Goal: Transaction & Acquisition: Purchase product/service

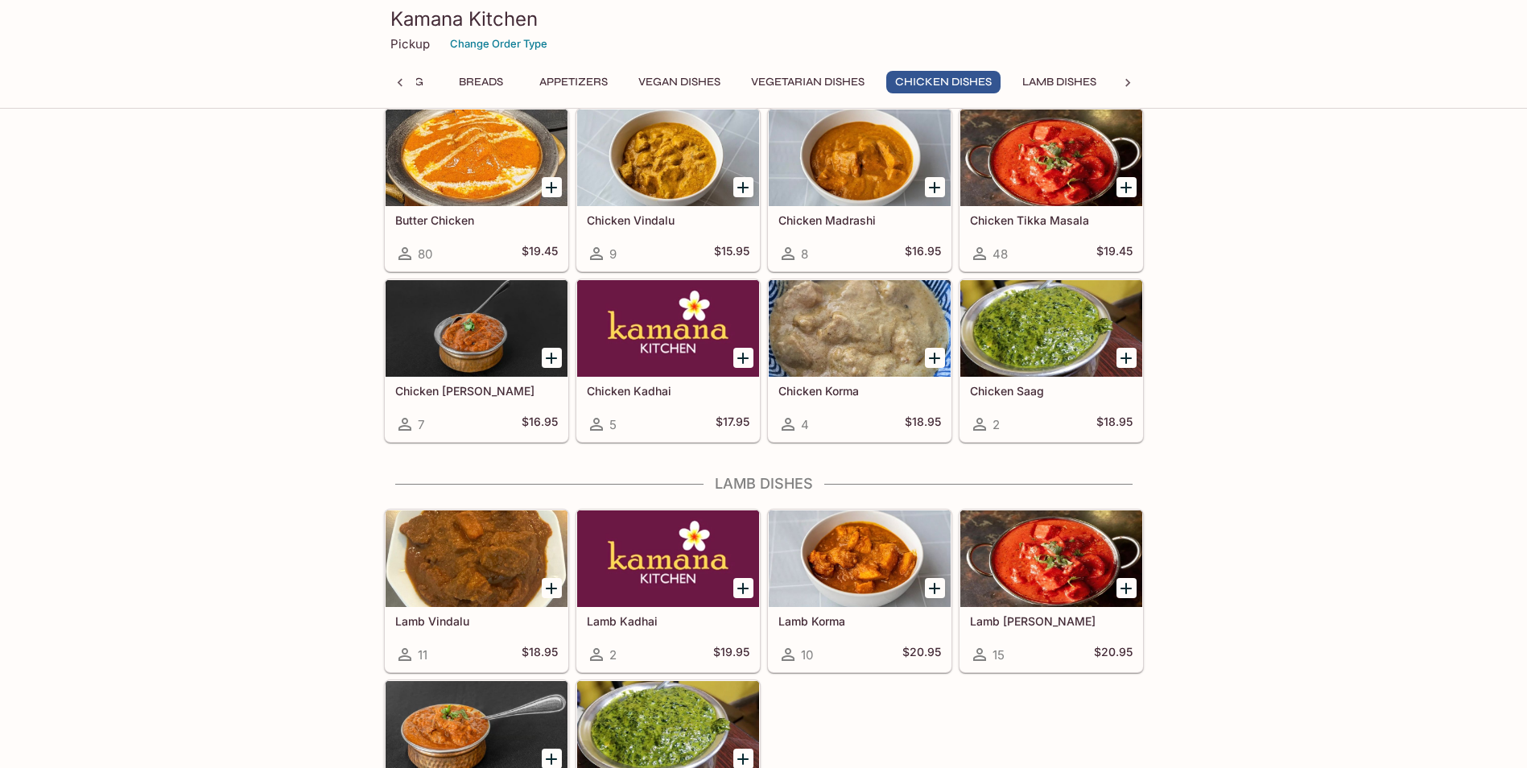
scroll to position [2898, 0]
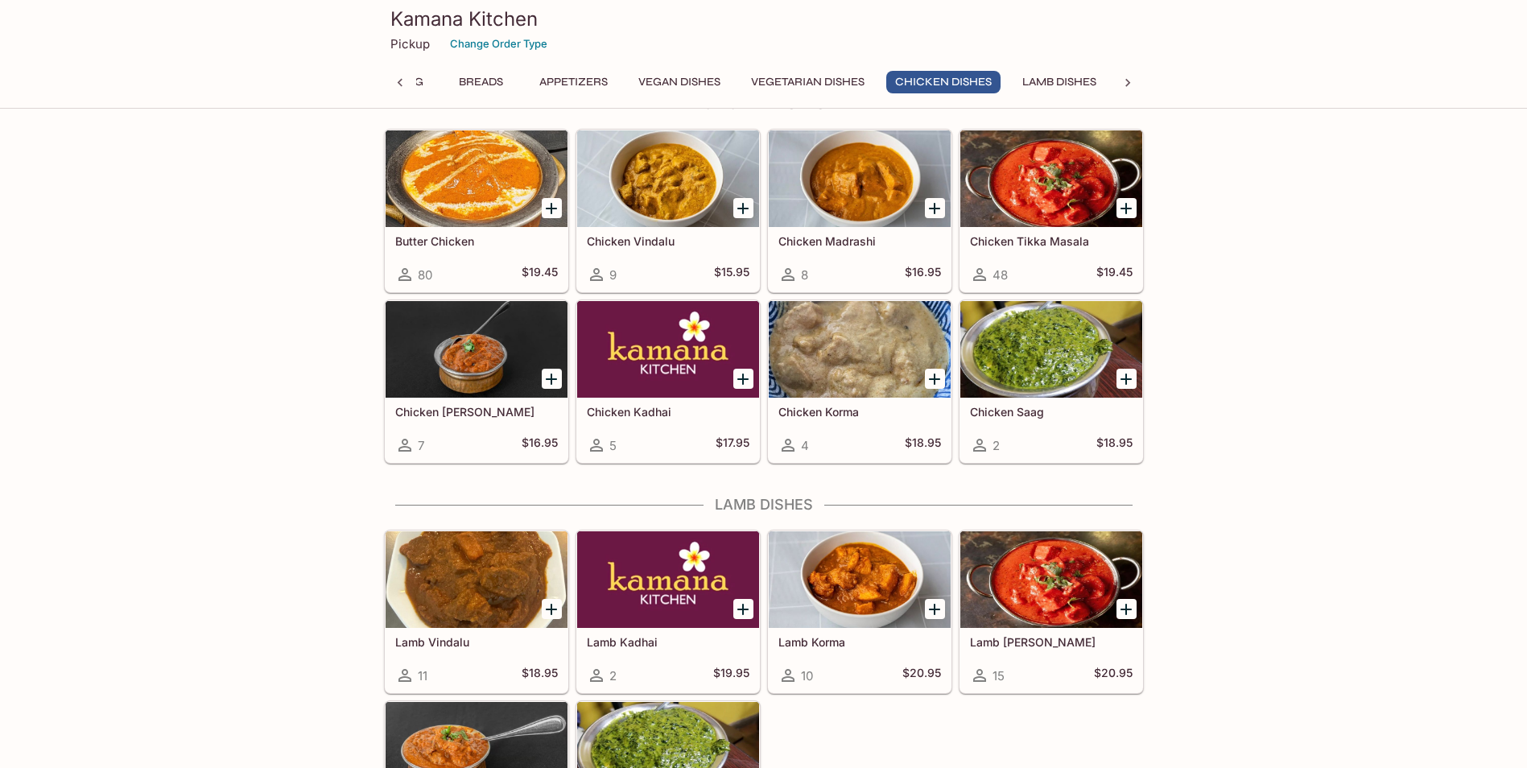
click at [550, 200] on icon "Add Butter Chicken" at bounding box center [551, 208] width 19 height 19
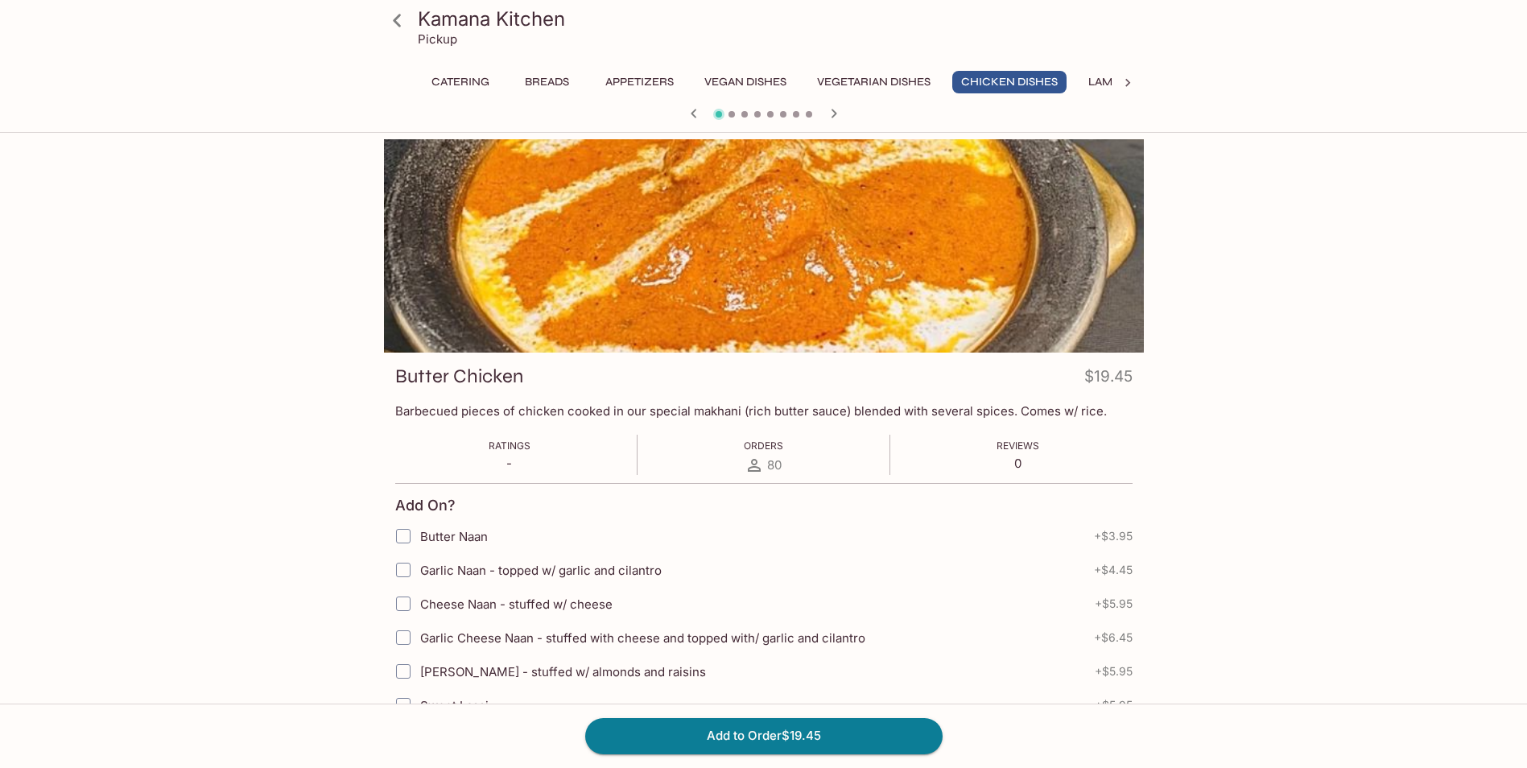
click at [553, 571] on span "Garlic Naan - topped w/ garlic and cilantro" at bounding box center [541, 570] width 242 height 15
click at [419, 571] on input "Garlic Naan - topped w/ garlic and cilantro" at bounding box center [403, 570] width 32 height 32
checkbox input "true"
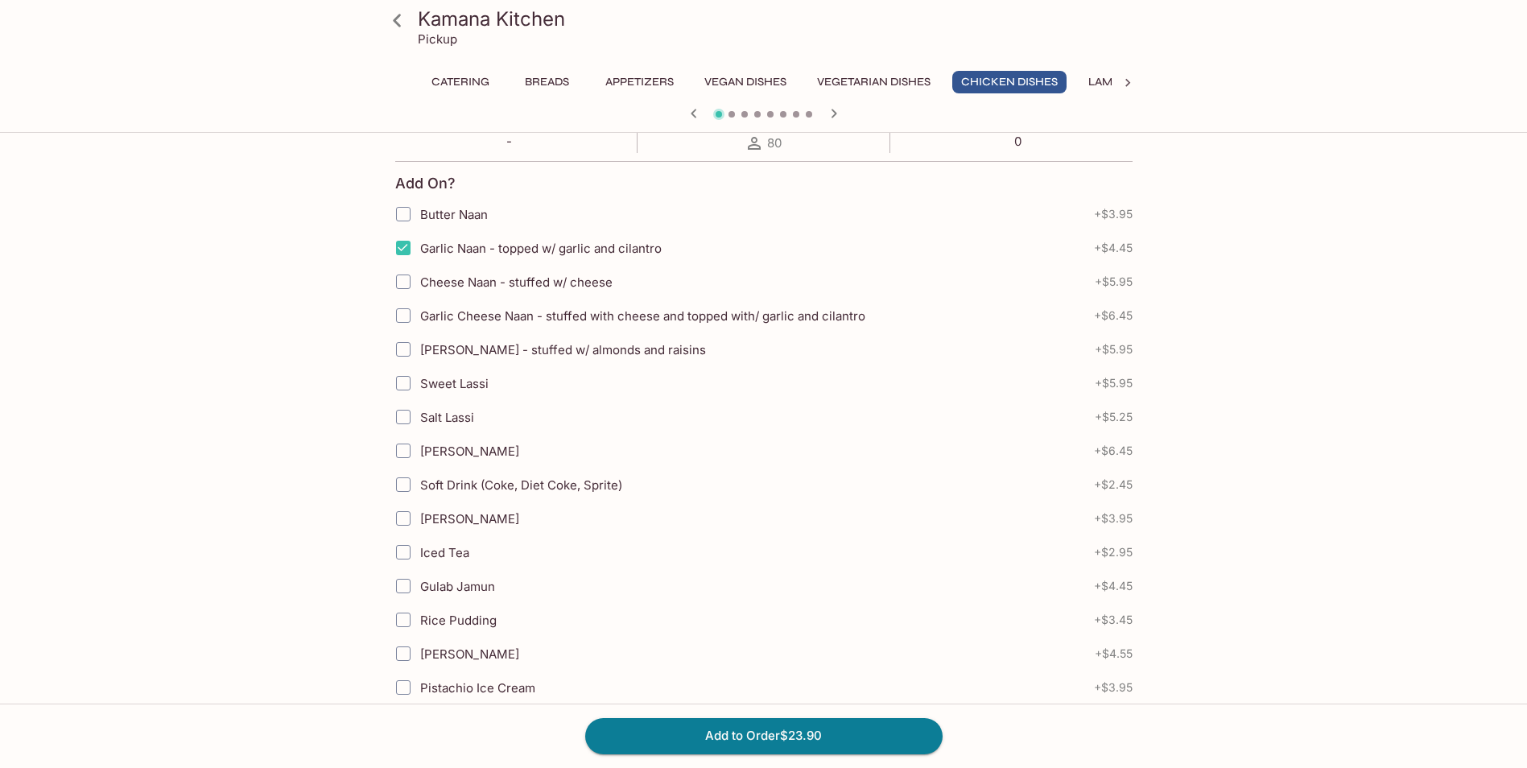
scroll to position [403, 0]
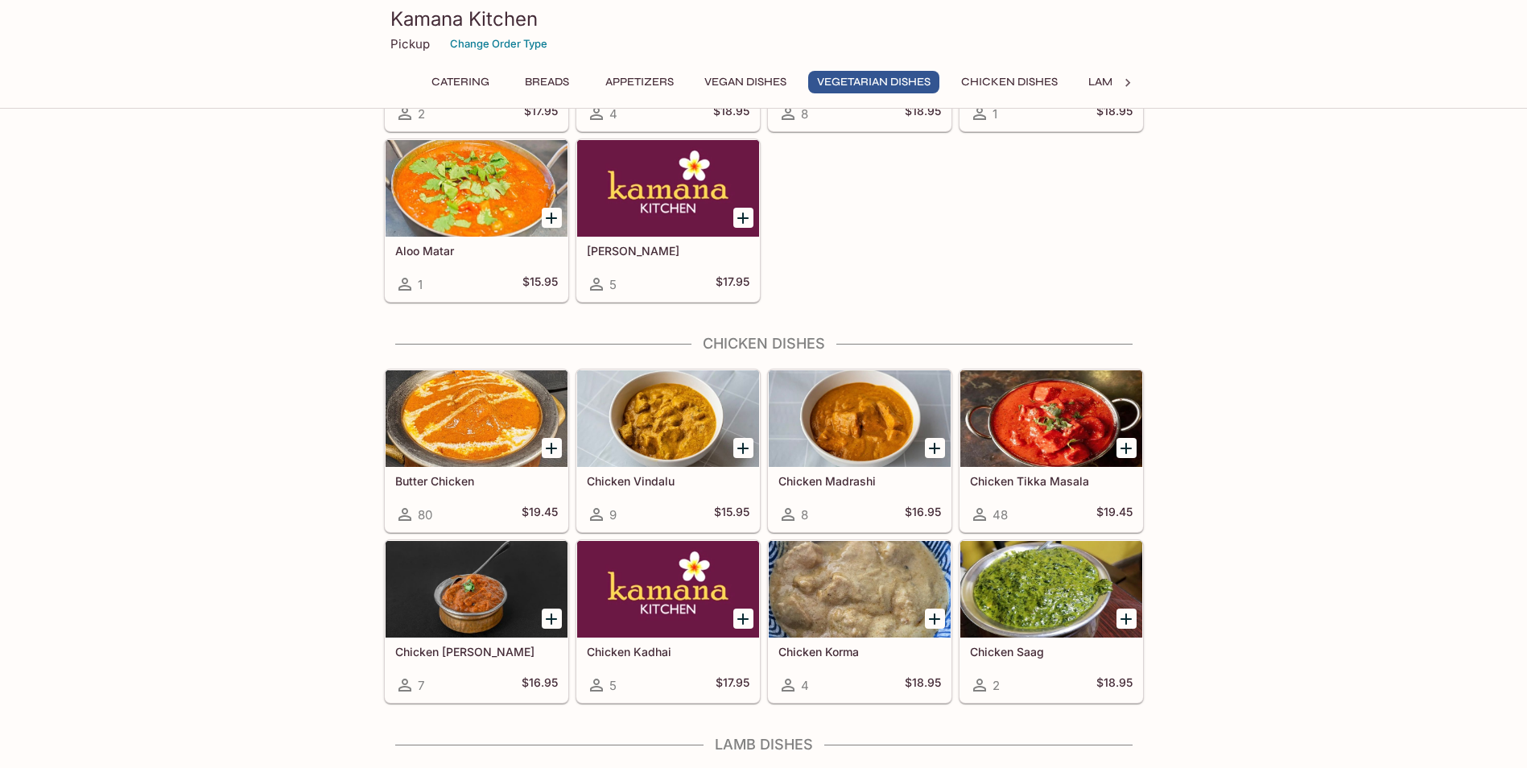
scroll to position [2734, 0]
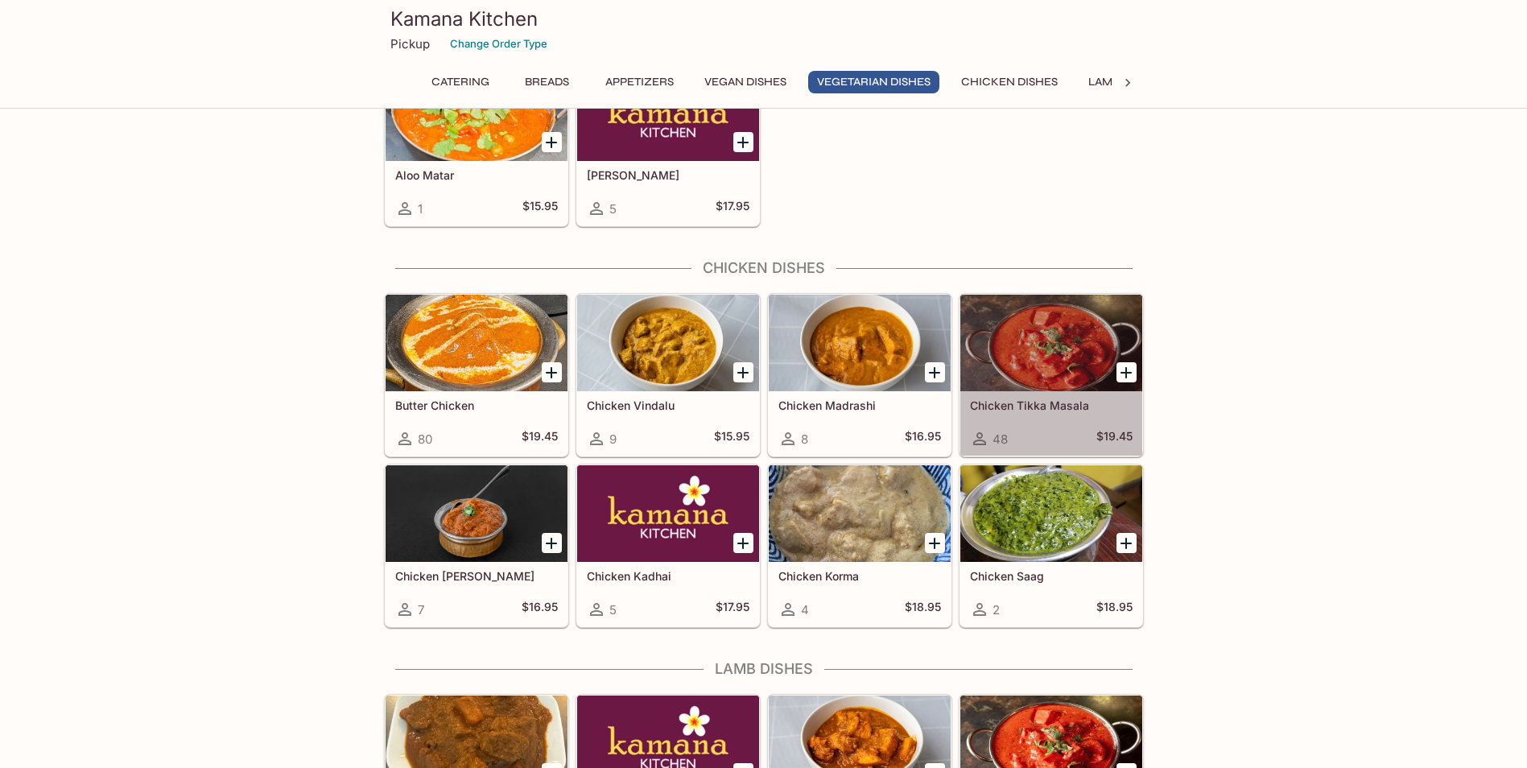
click at [1070, 405] on h5 "Chicken Tikka Masala" at bounding box center [1051, 406] width 163 height 14
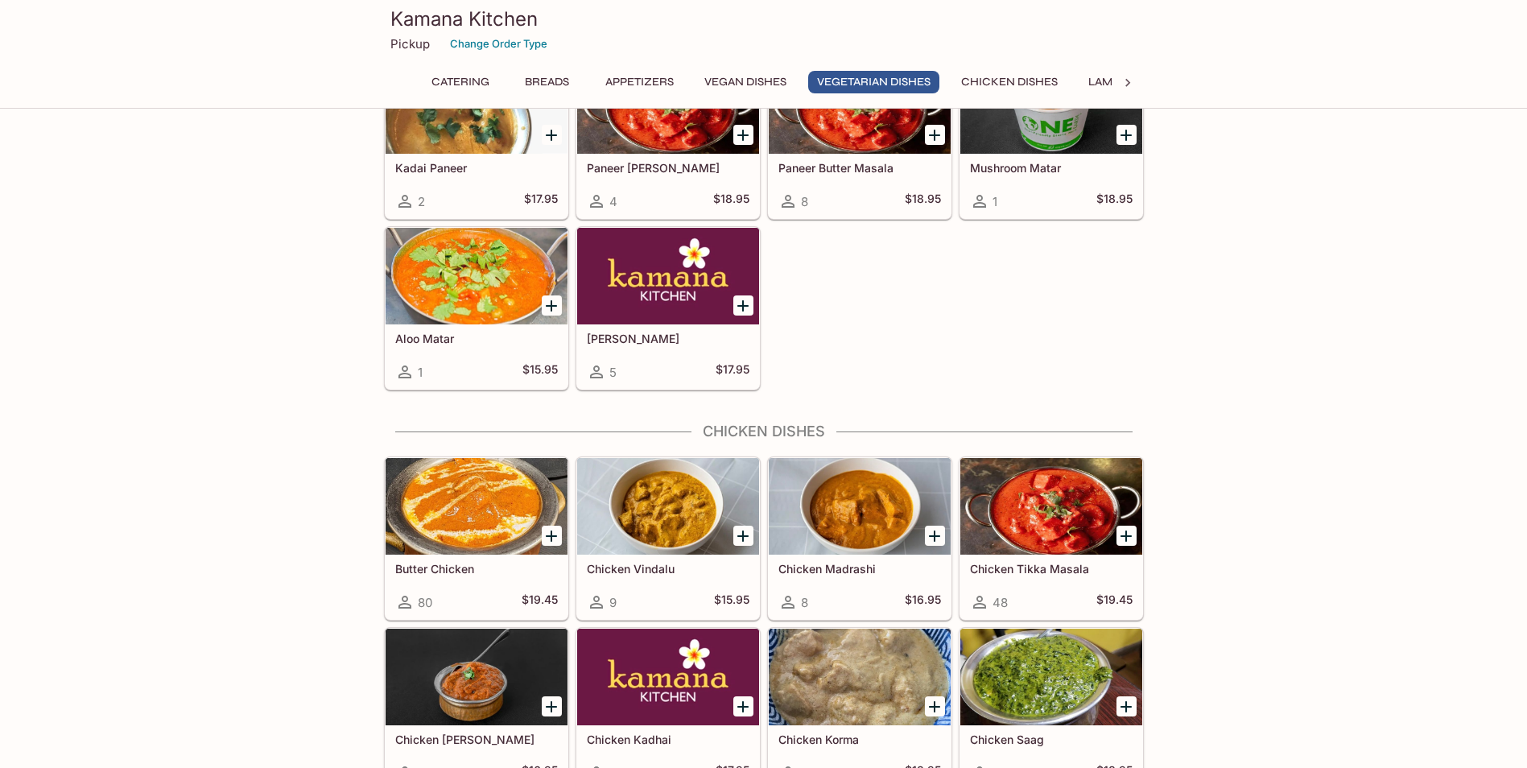
scroll to position [2573, 0]
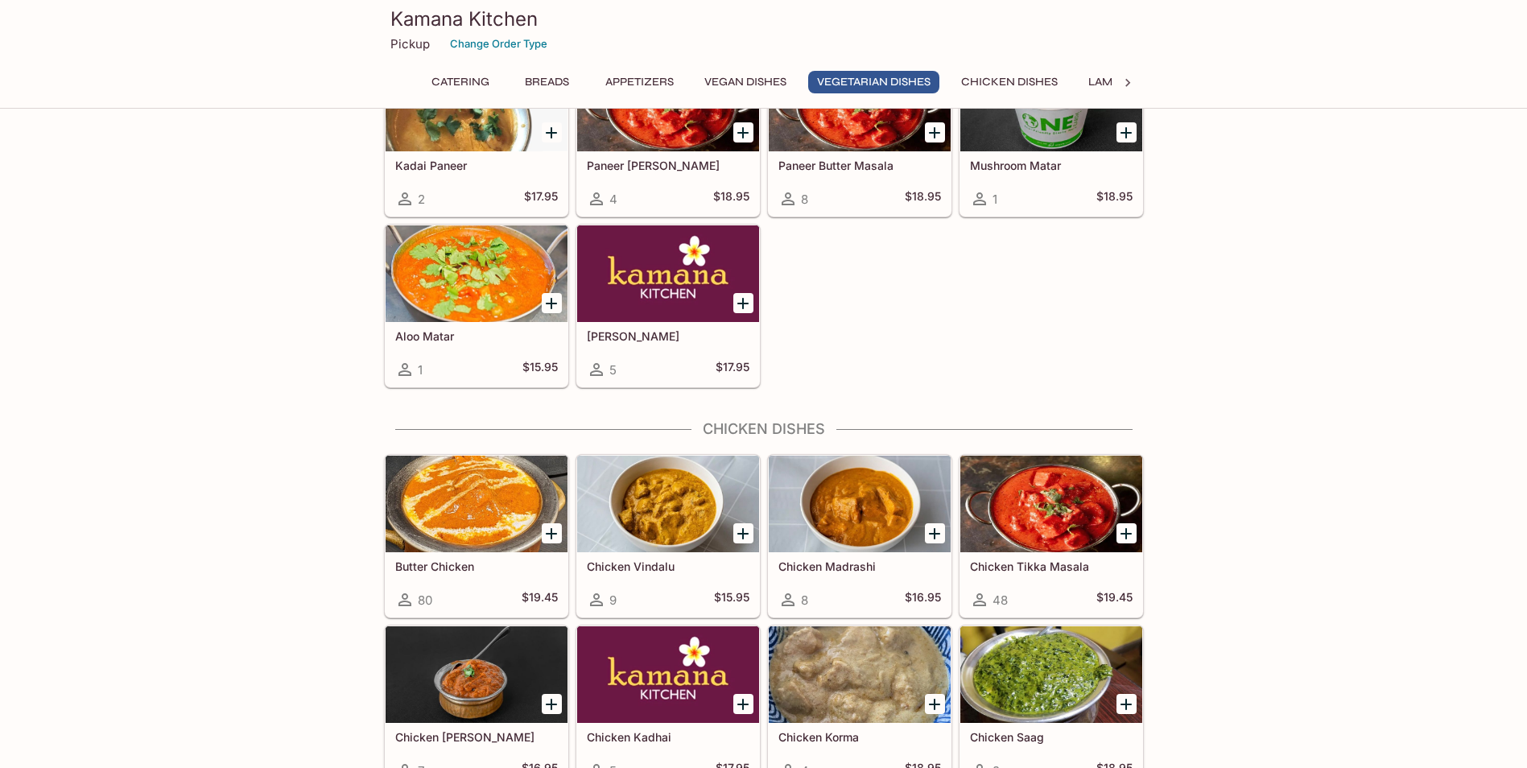
click at [494, 506] on div at bounding box center [477, 504] width 182 height 97
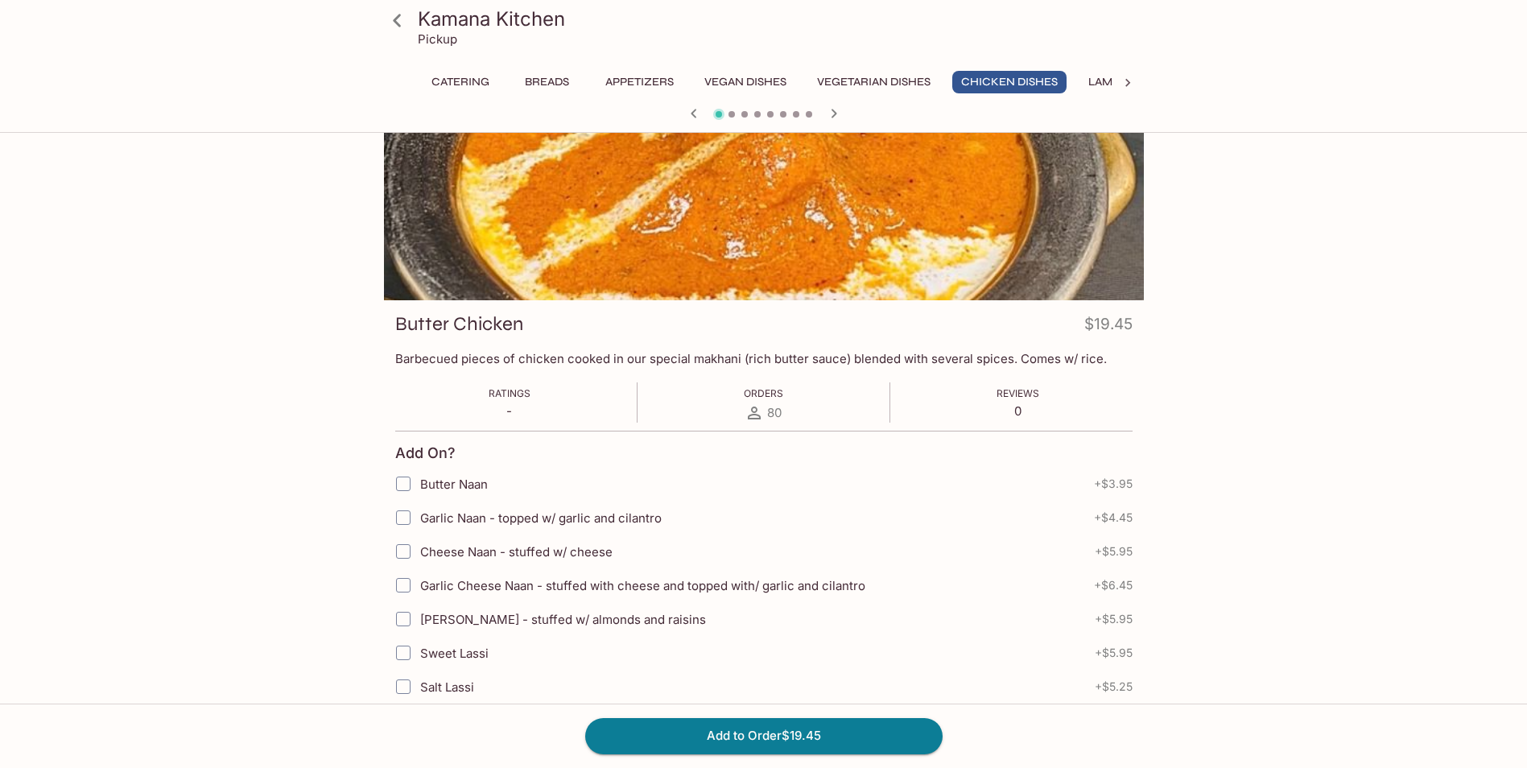
scroll to position [81, 0]
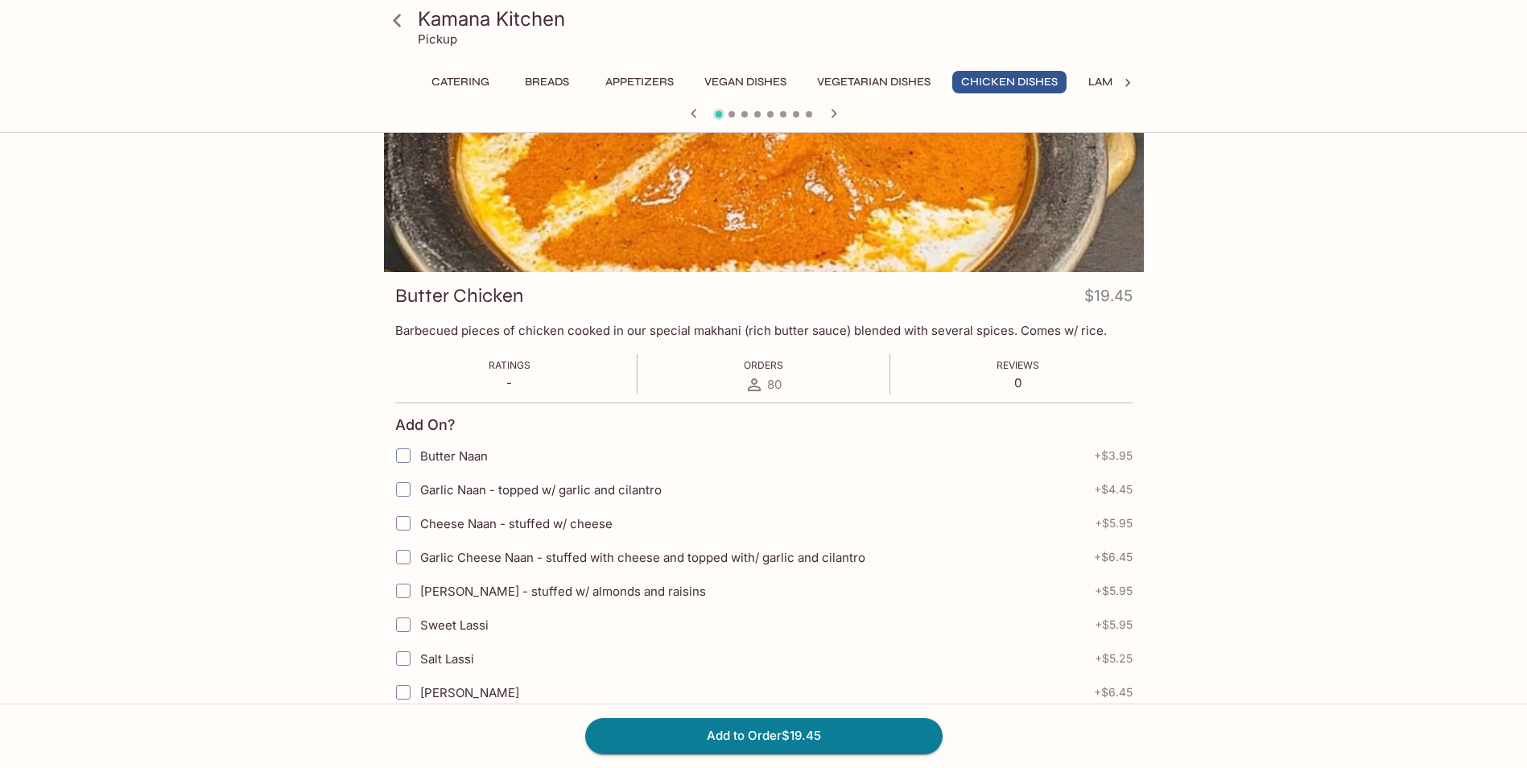
click at [572, 482] on span "Garlic Naan - topped w/ garlic and cilantro" at bounding box center [541, 489] width 242 height 15
click at [419, 481] on input "Garlic Naan - topped w/ garlic and cilantro" at bounding box center [403, 489] width 32 height 32
checkbox input "true"
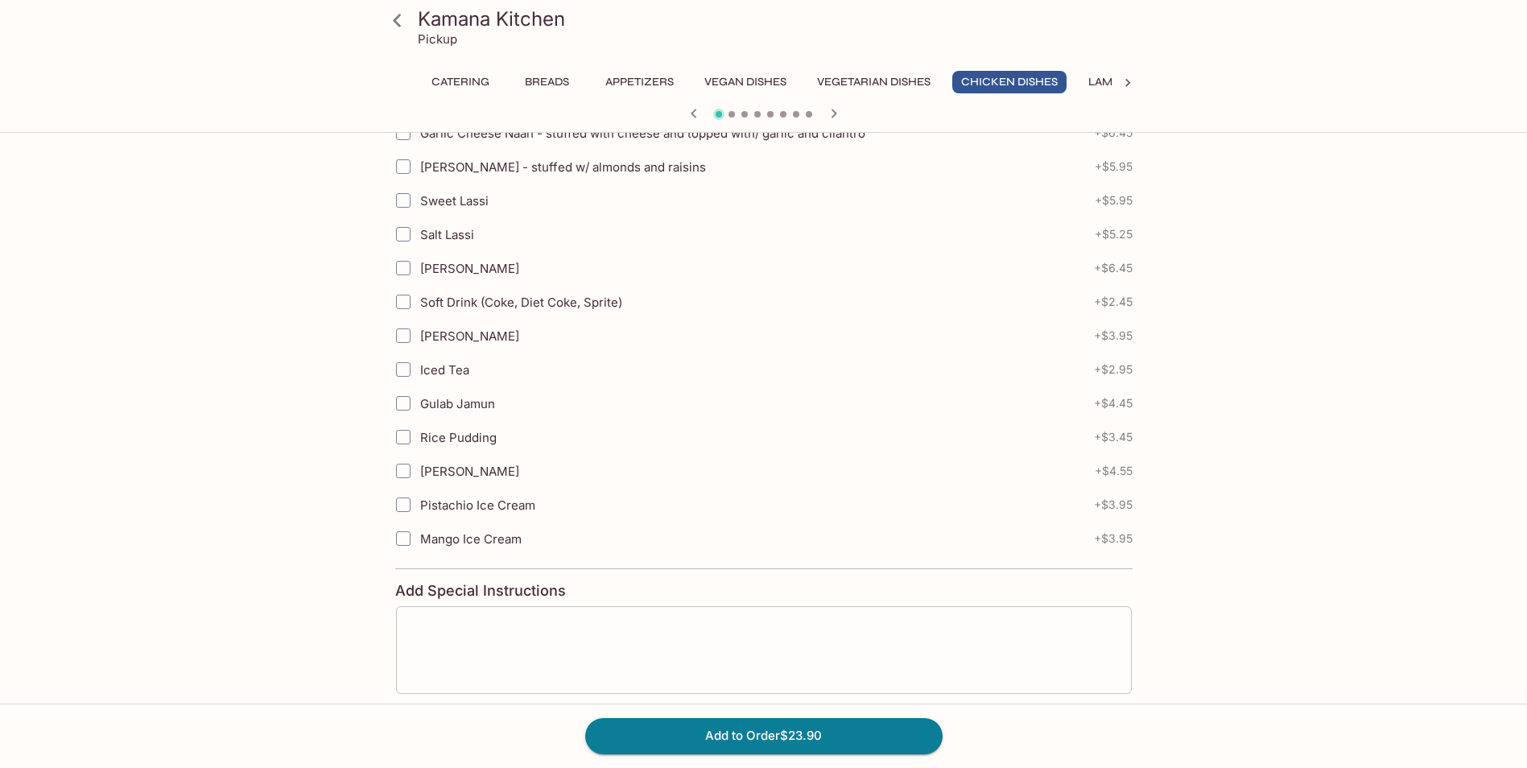
scroll to position [597, 0]
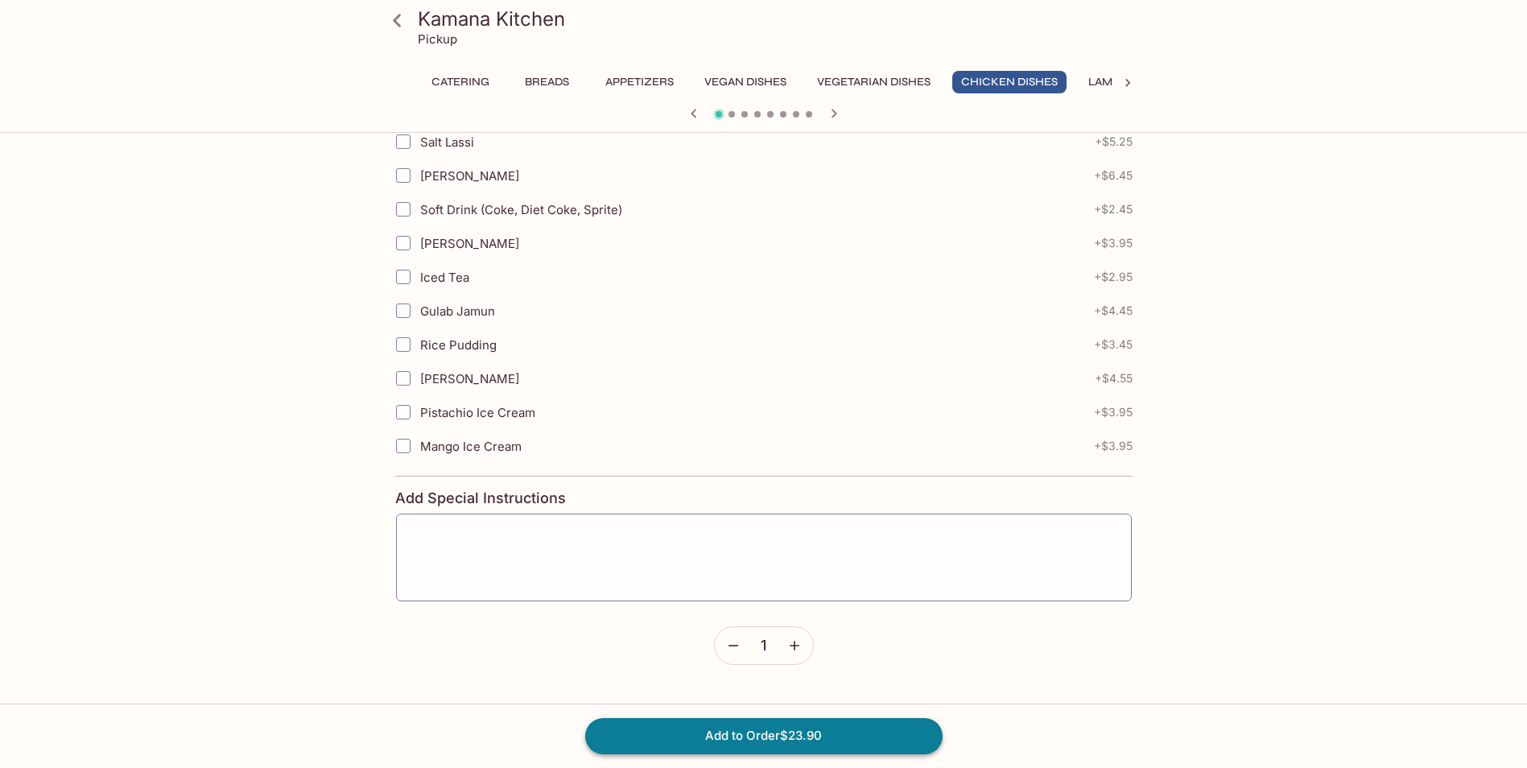
click at [746, 749] on button "Add to Order $23.90" at bounding box center [763, 735] width 357 height 35
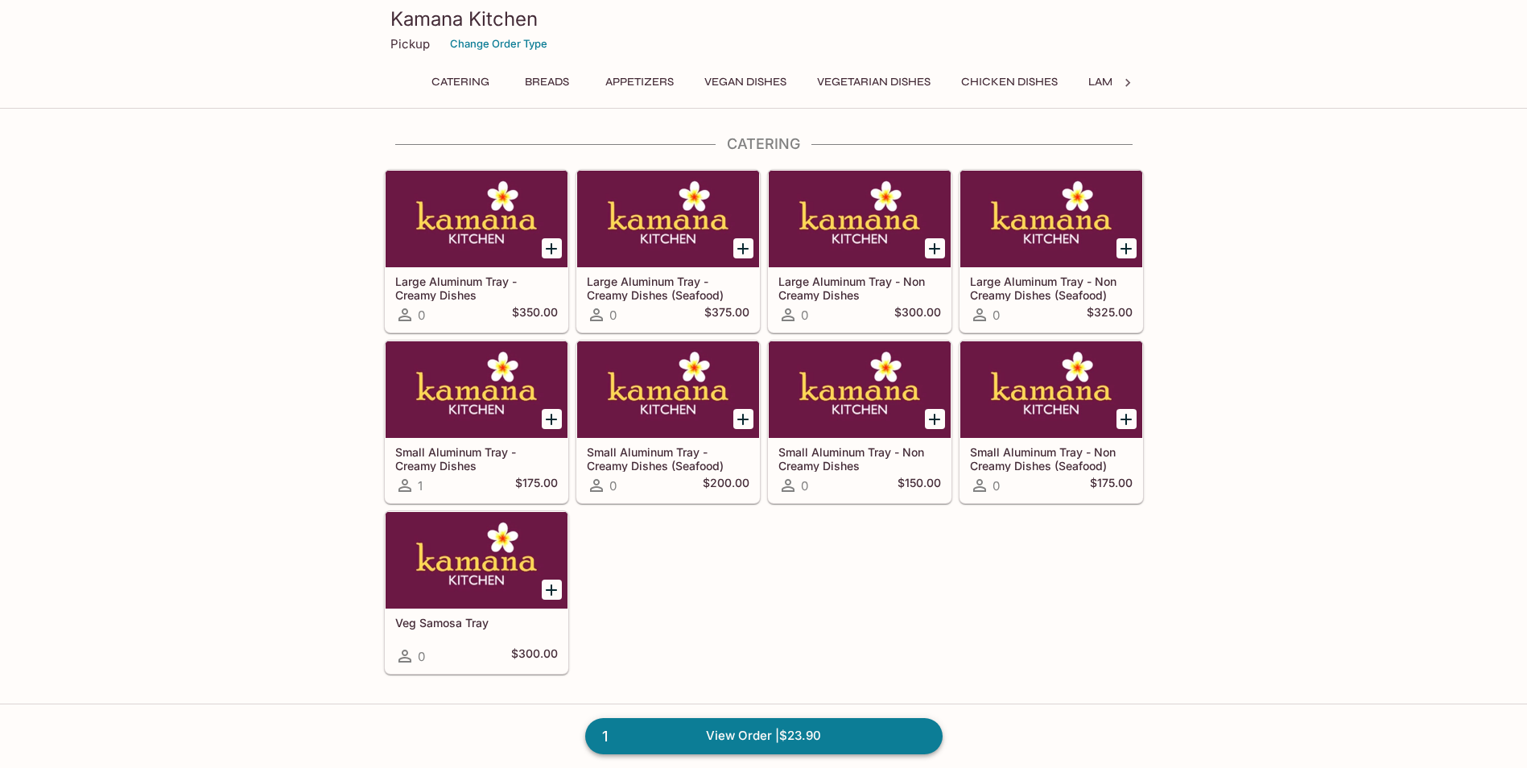
click at [747, 742] on link "1 View Order | $23.90" at bounding box center [763, 735] width 357 height 35
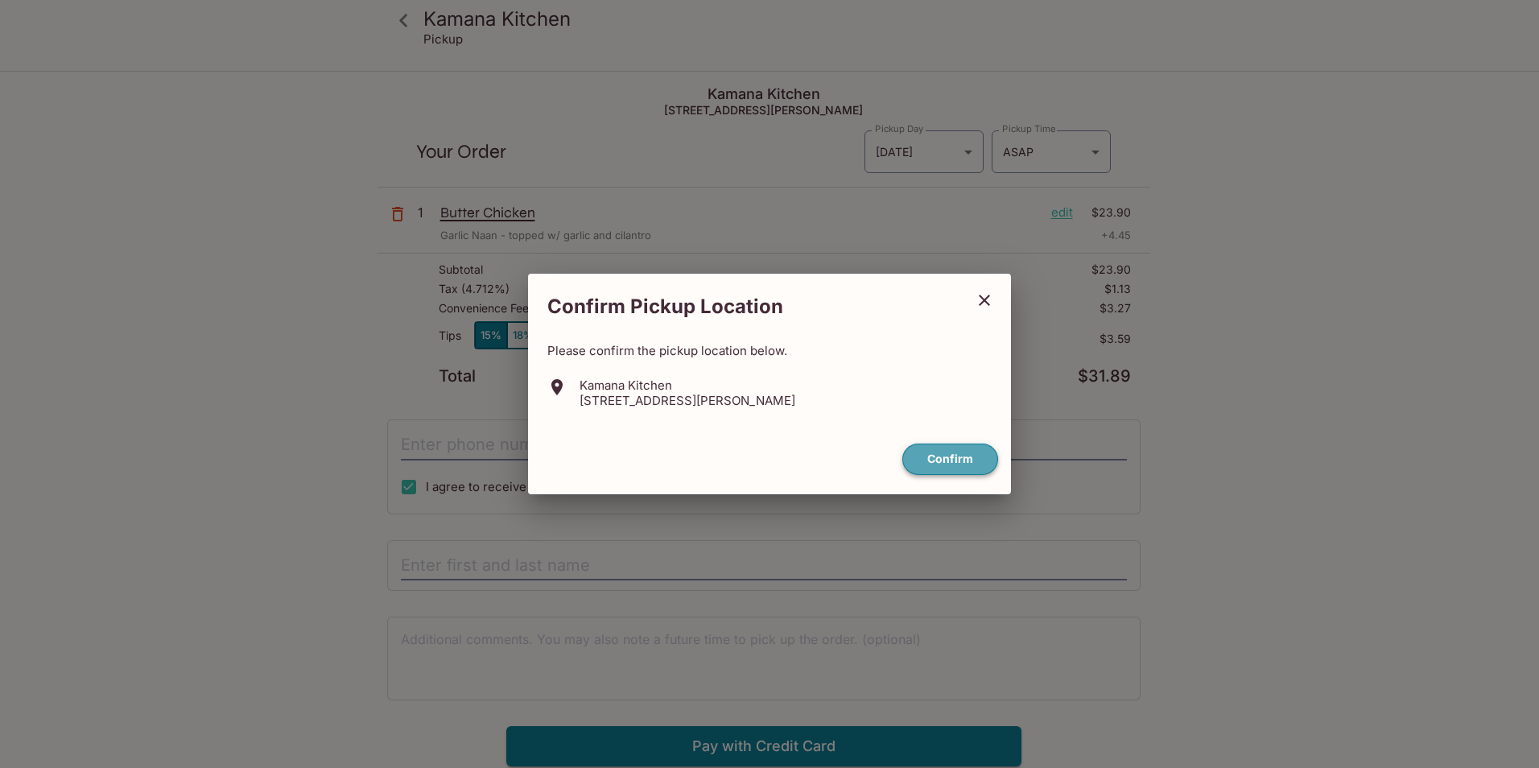
click at [964, 450] on button "Confirm" at bounding box center [950, 459] width 96 height 31
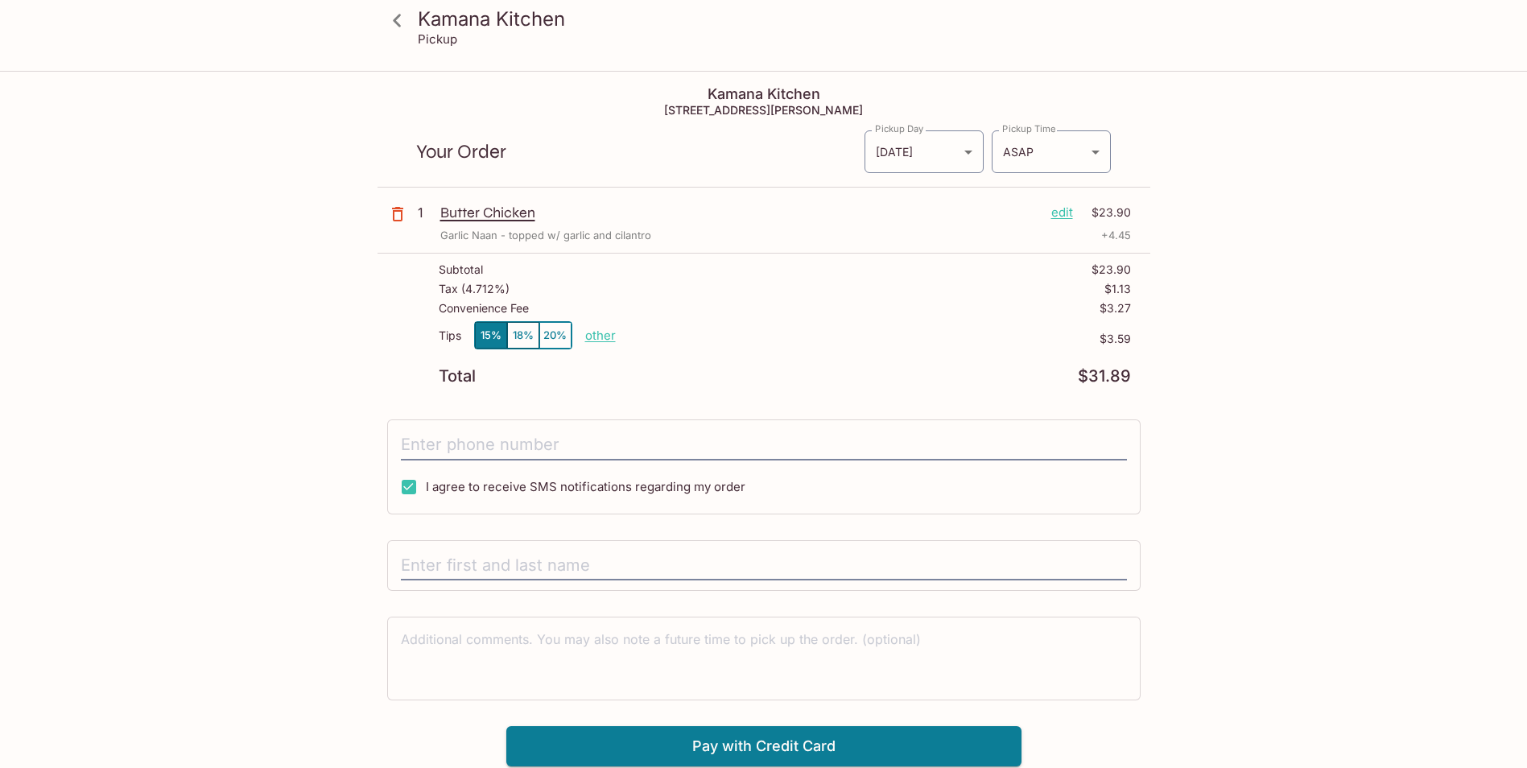
click at [588, 329] on p "other" at bounding box center [600, 335] width 31 height 15
drag, startPoint x: 725, startPoint y: 339, endPoint x: 683, endPoint y: 332, distance: 43.3
click at [596, 336] on p "other" at bounding box center [600, 335] width 31 height 15
type input "0.00"
click at [811, 445] on input "tel" at bounding box center [764, 445] width 726 height 31
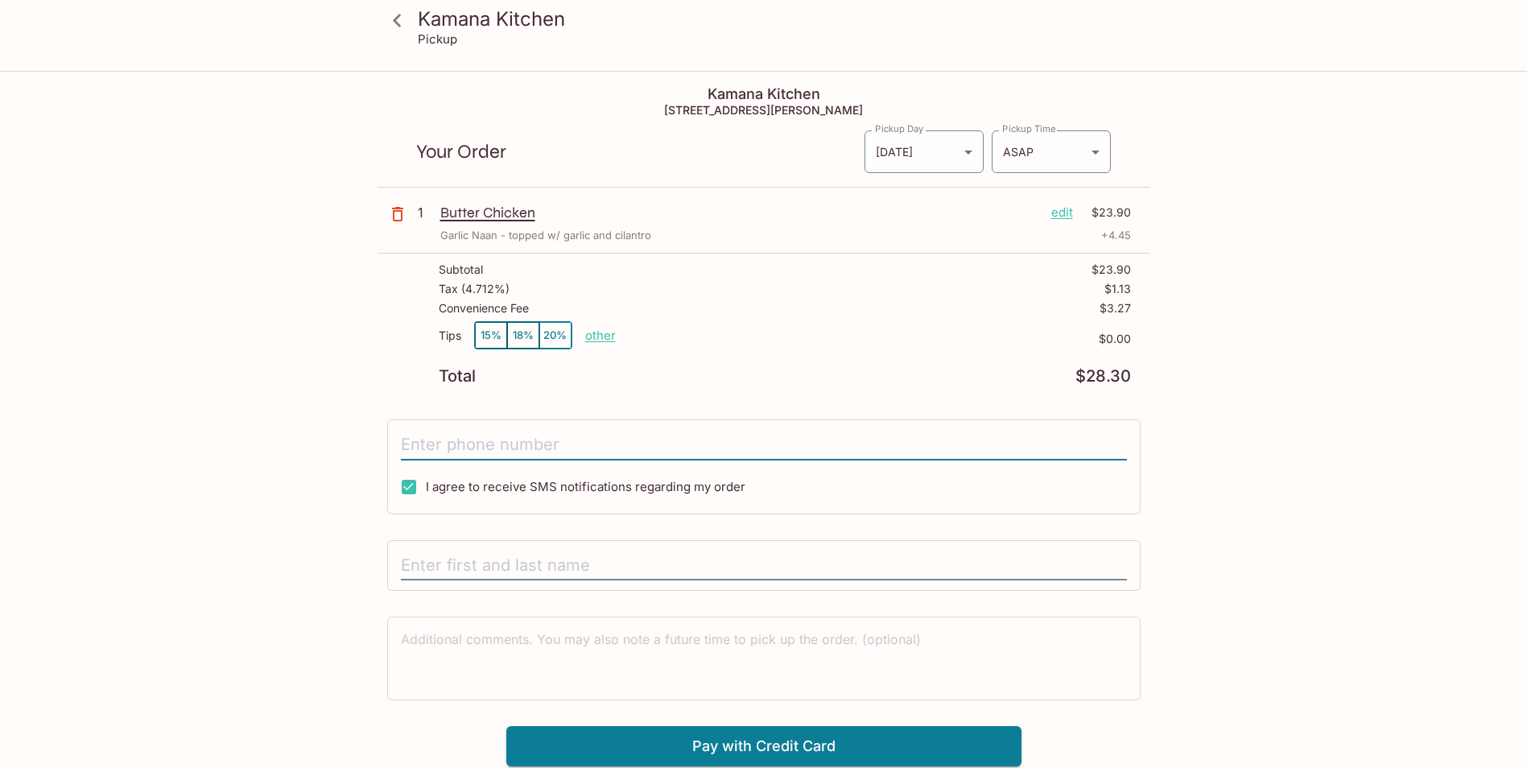
type input "[PHONE_NUMBER]"
type input "[PERSON_NAME]"
click at [1042, 147] on body "Kamana Kitchen Pickup Kamana Kitchen [STREET_ADDRESS][PERSON_NAME] Your Order P…" at bounding box center [763, 456] width 1527 height 768
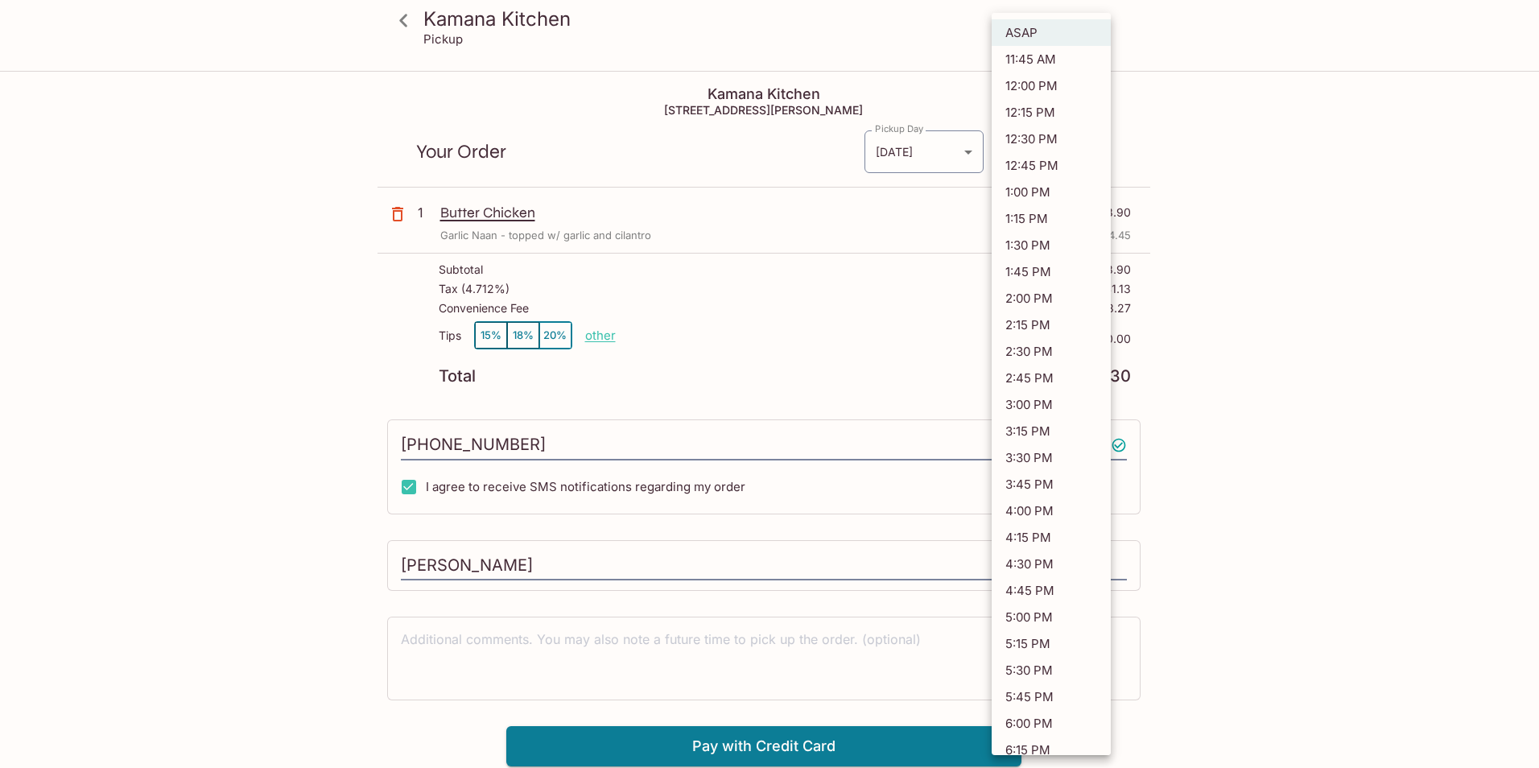
click at [1055, 120] on li "12:15 PM" at bounding box center [1051, 112] width 119 height 27
type input "[DATE]T22:15:52.000000Z"
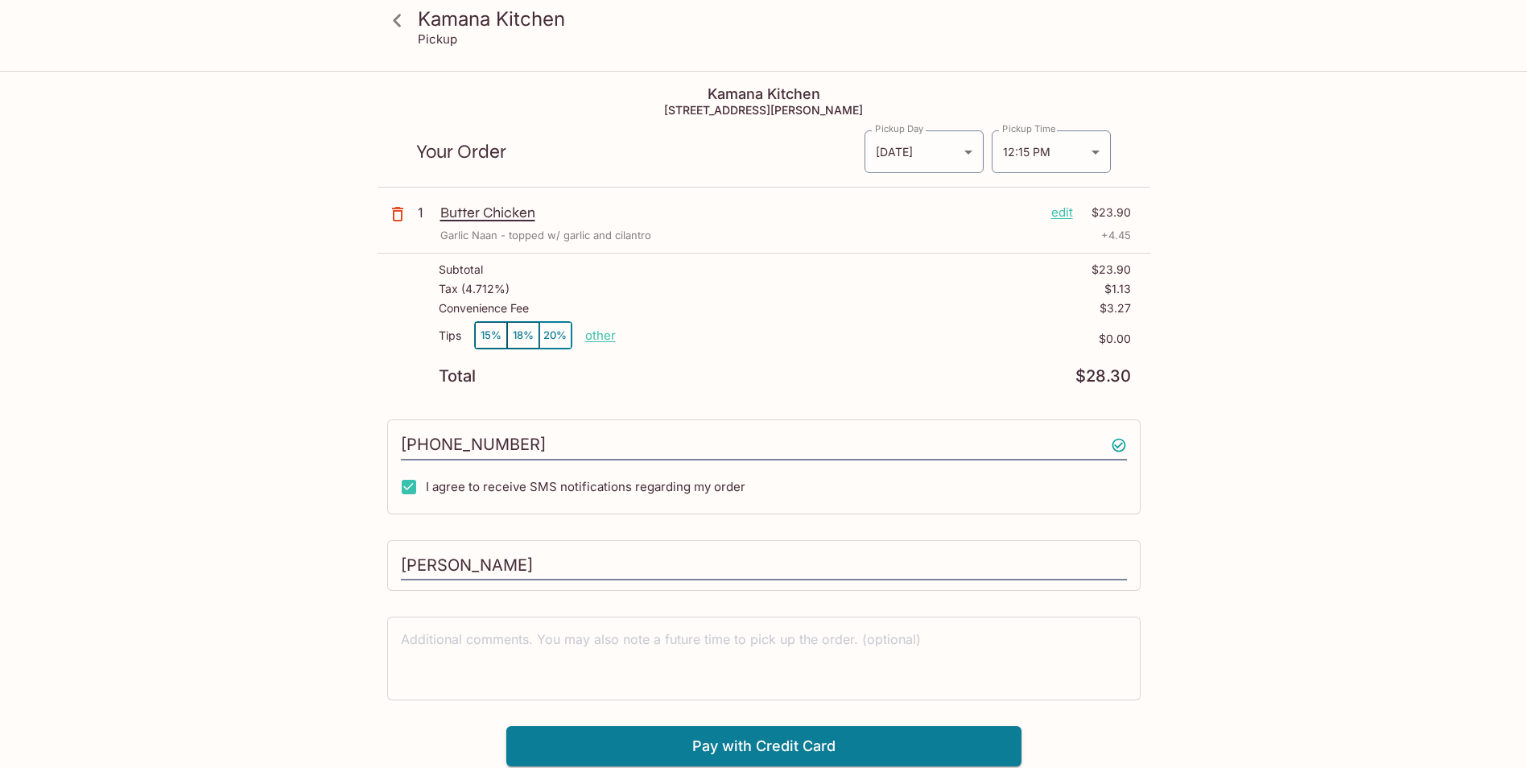
click at [400, 24] on icon at bounding box center [397, 20] width 28 height 28
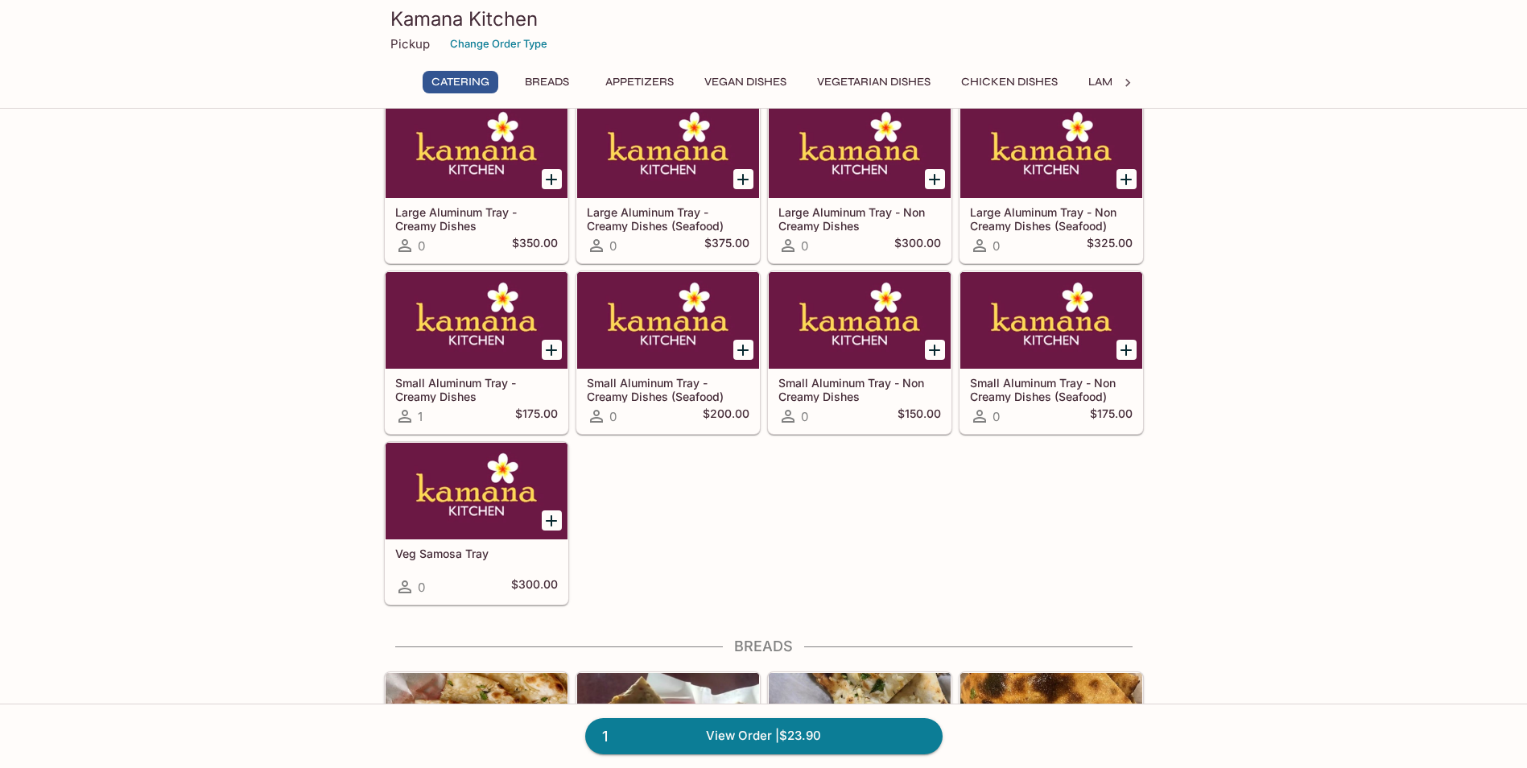
scroll to position [161, 0]
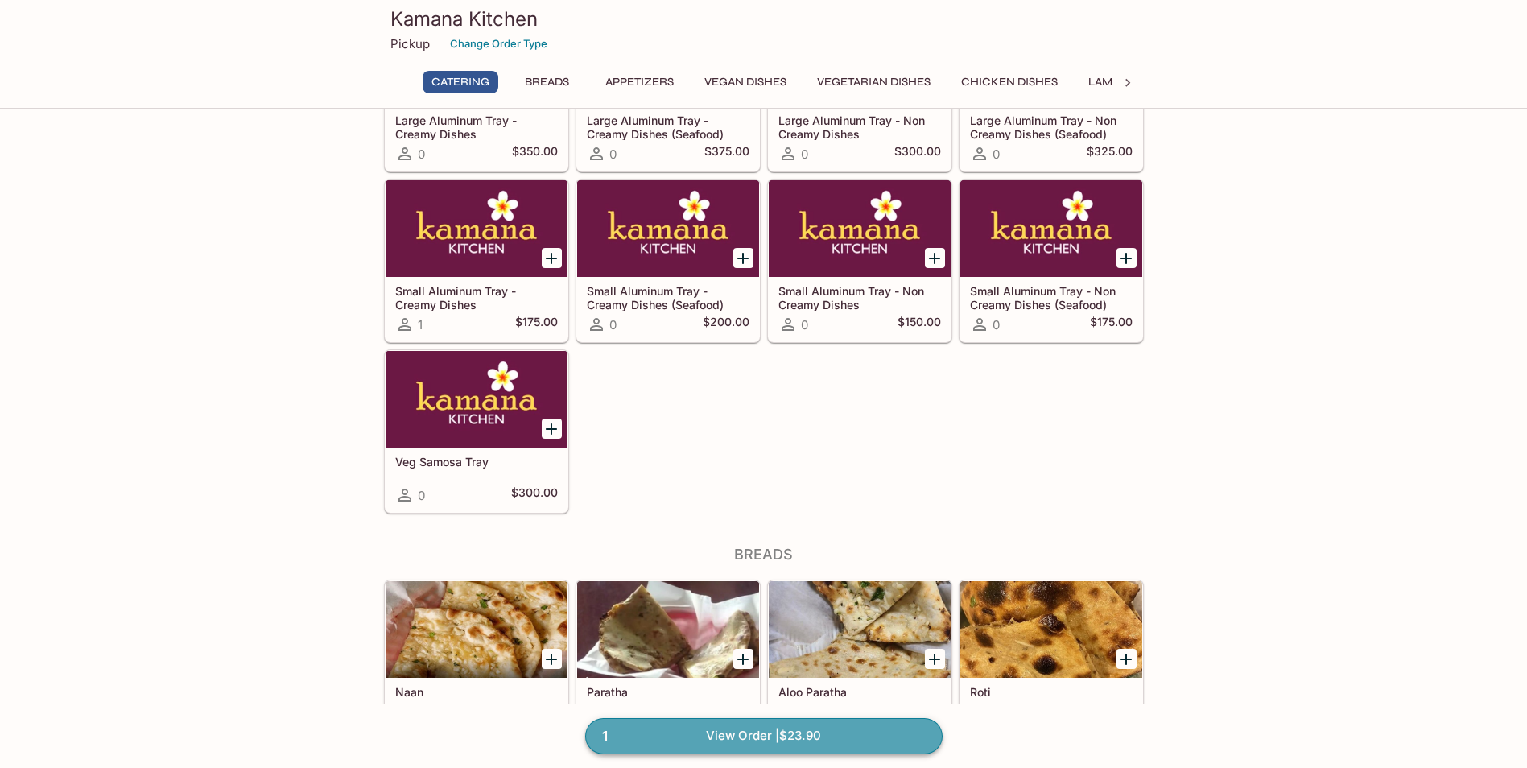
click at [826, 729] on link "1 View Order | $23.90" at bounding box center [763, 735] width 357 height 35
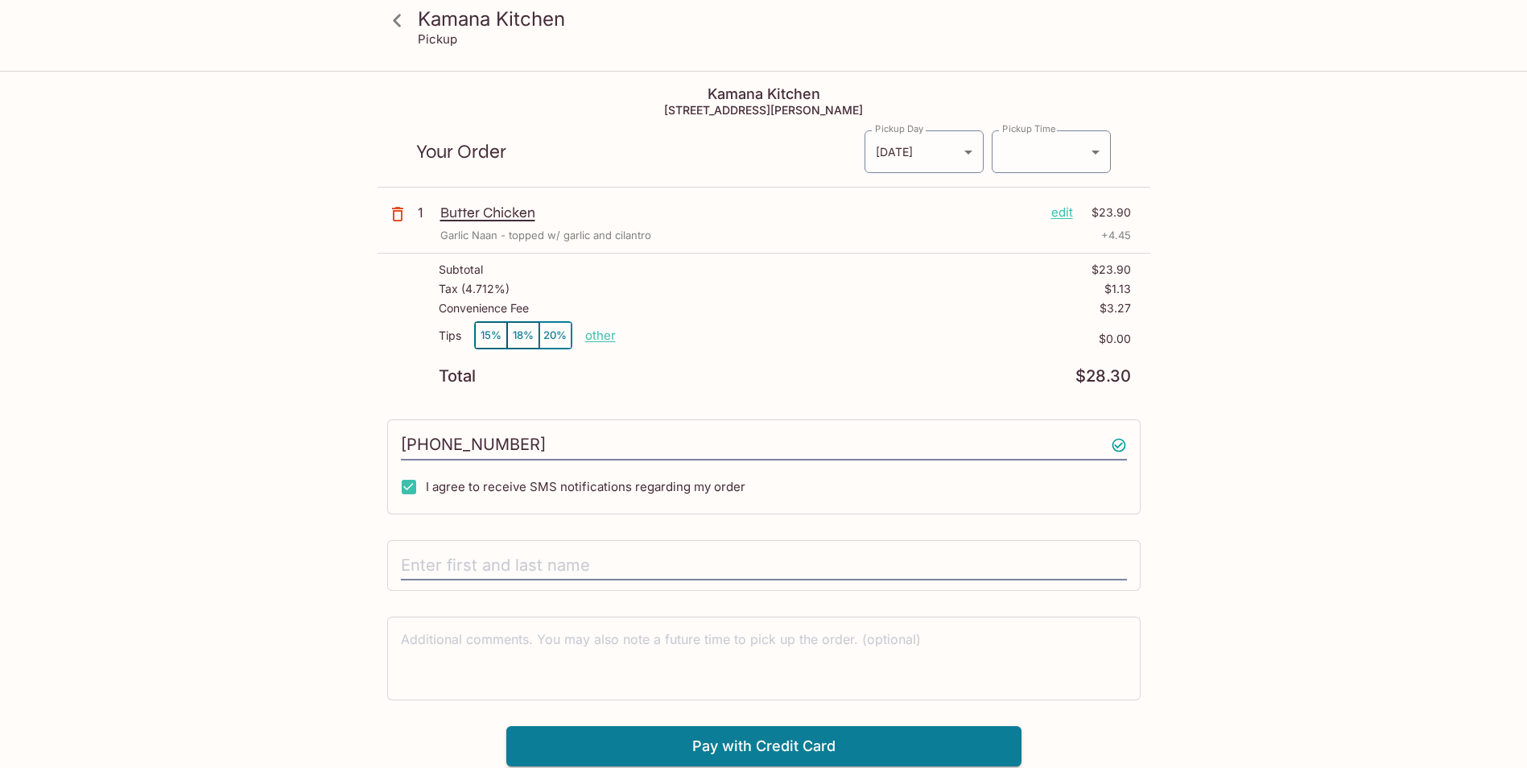
click at [1054, 213] on p "edit" at bounding box center [1062, 213] width 22 height 18
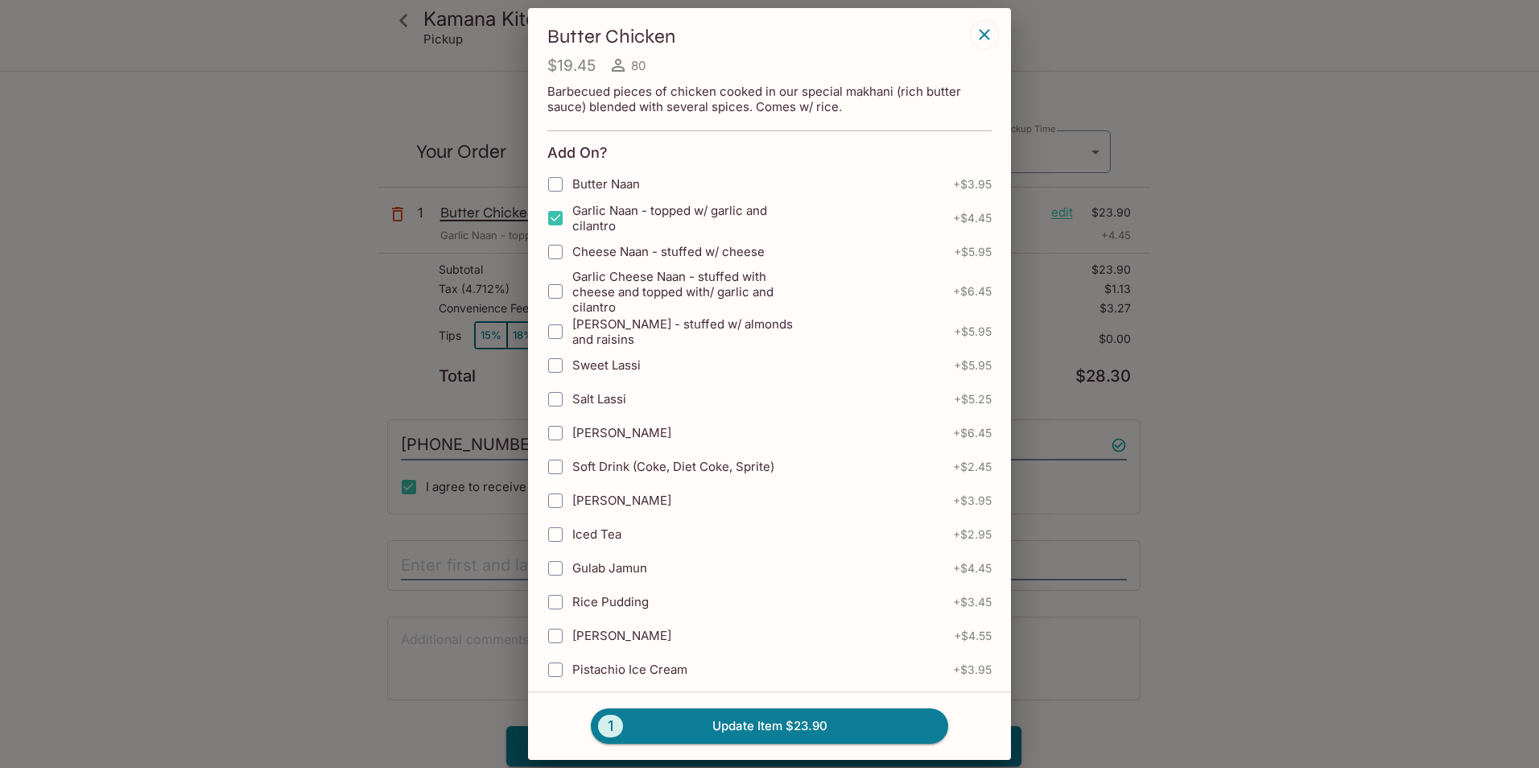
click at [552, 283] on input "Garlic Cheese Naan - stuffed with cheese and topped with/ garlic and cilantro" at bounding box center [555, 291] width 32 height 32
checkbox input "true"
click at [750, 715] on button "1 Update Item $30.35" at bounding box center [769, 725] width 357 height 35
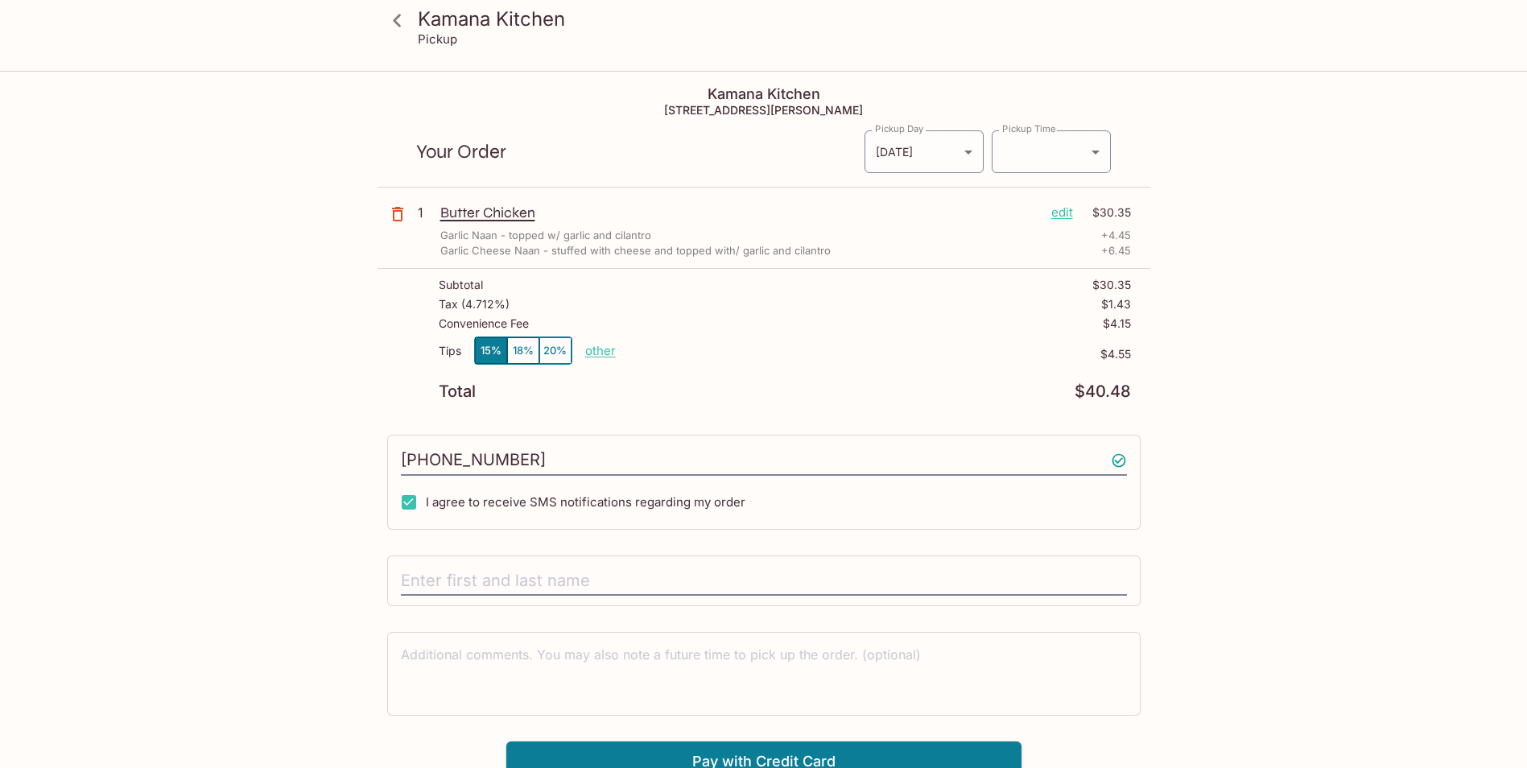
click at [608, 356] on p "other" at bounding box center [600, 350] width 31 height 15
type input "0.00"
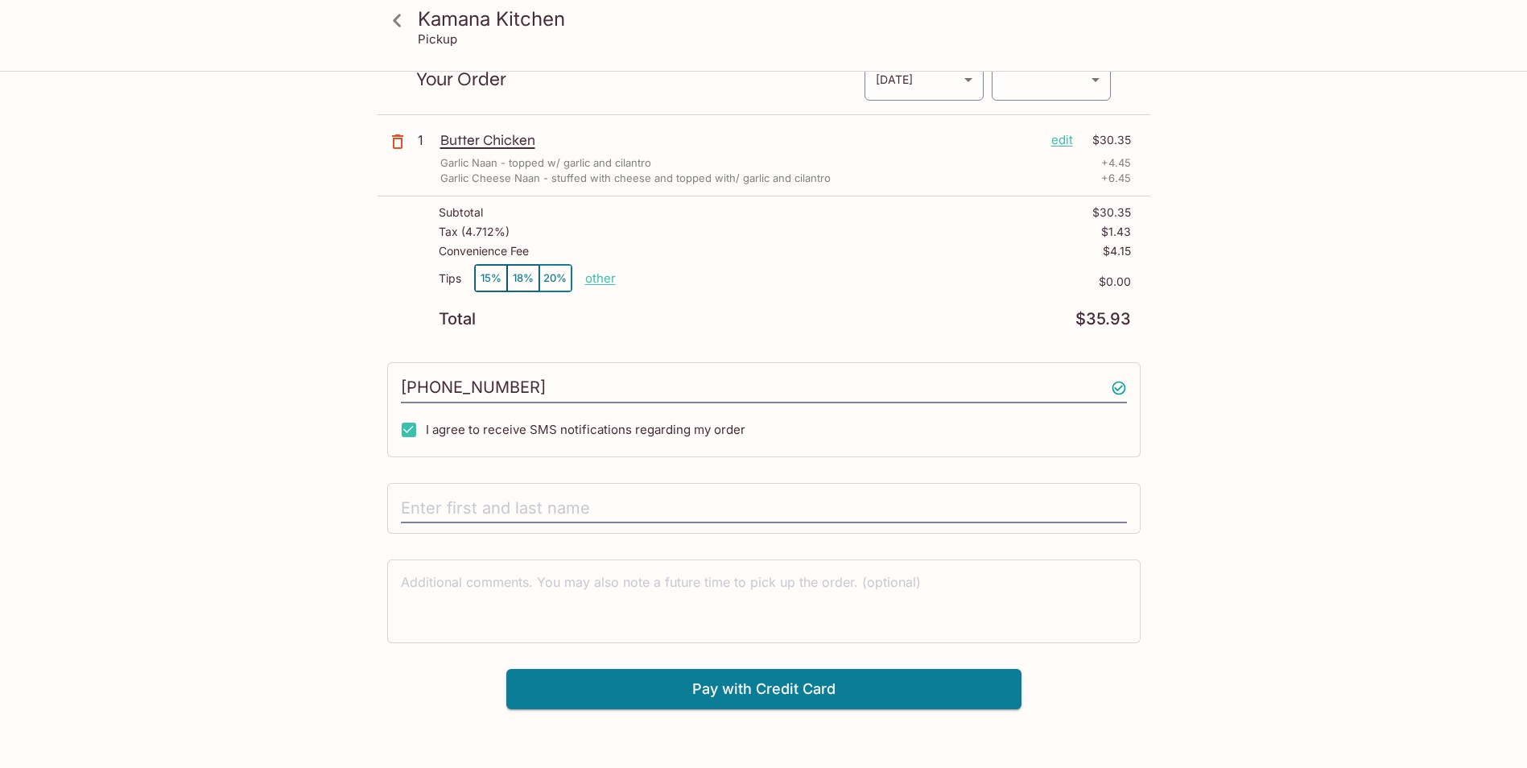
click at [634, 488] on div at bounding box center [764, 509] width 754 height 52
click at [620, 506] on input "text" at bounding box center [764, 508] width 726 height 31
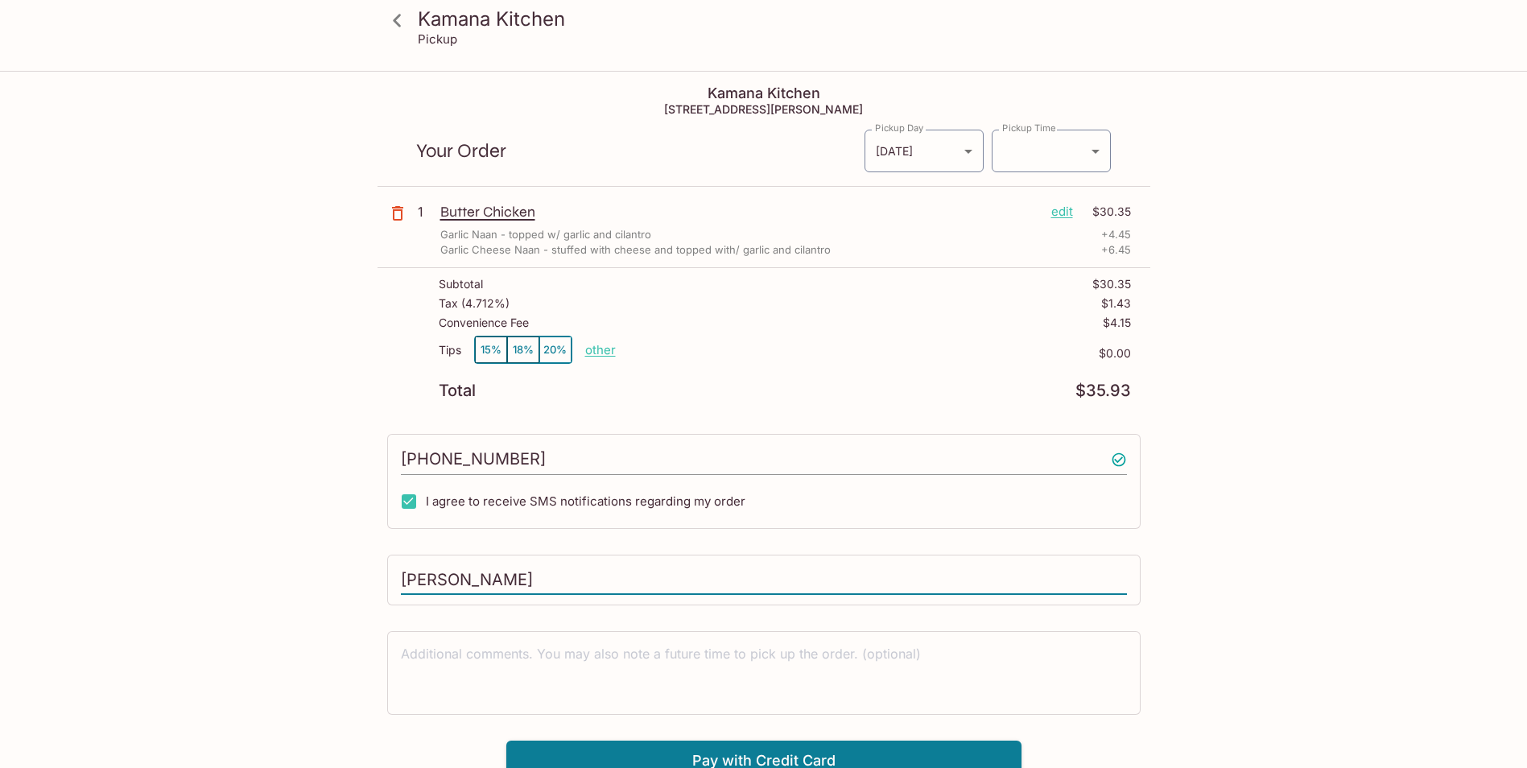
scroll to position [0, 0]
type input "[PERSON_NAME]"
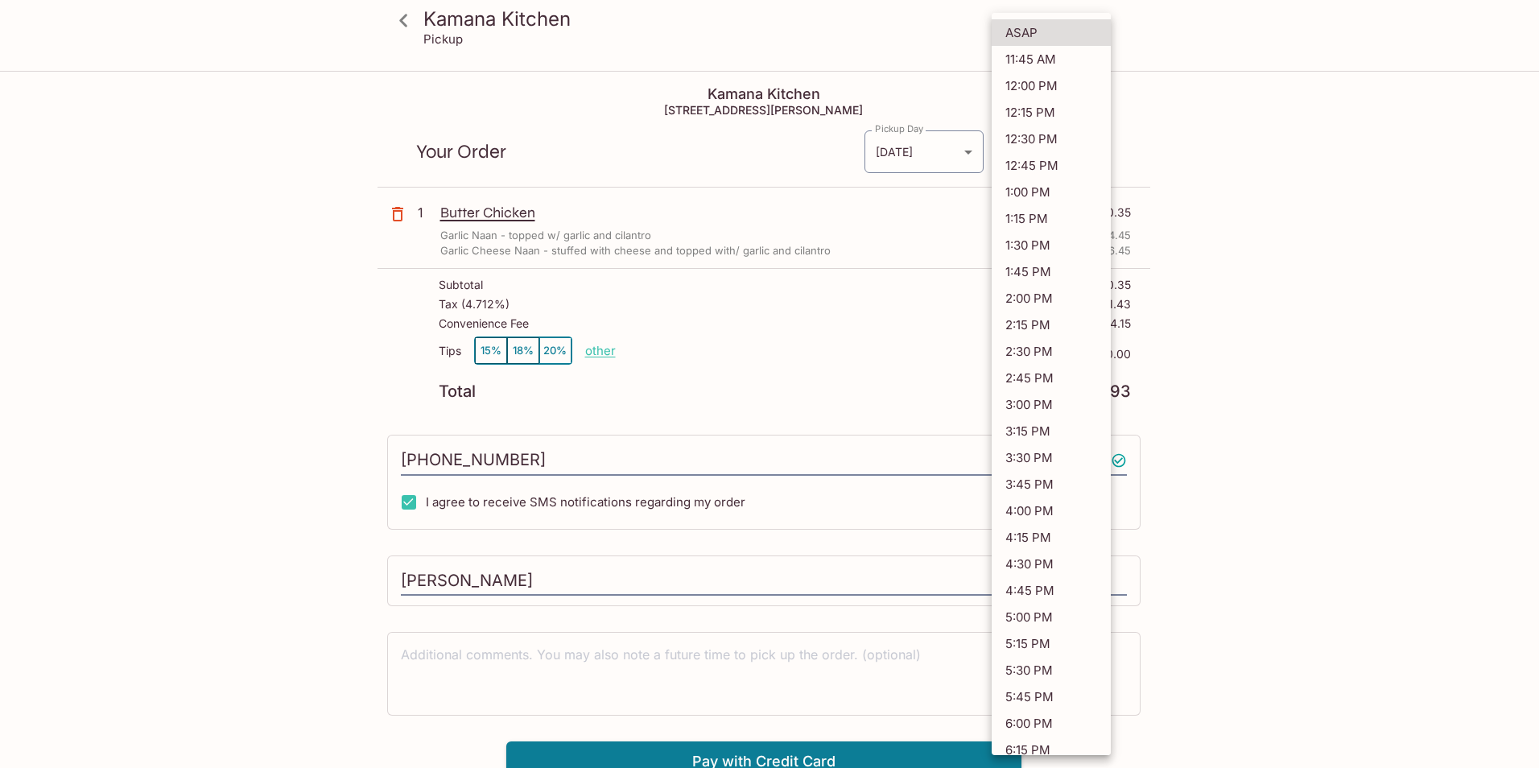
click at [1055, 159] on body "Kamana Kitchen Pickup Kamana Kitchen [STREET_ADDRESS][PERSON_NAME] Your Order P…" at bounding box center [769, 456] width 1539 height 768
click at [1054, 110] on li "12:15 PM" at bounding box center [1051, 112] width 119 height 27
type input "[DATE]T22:15:00.000000Z"
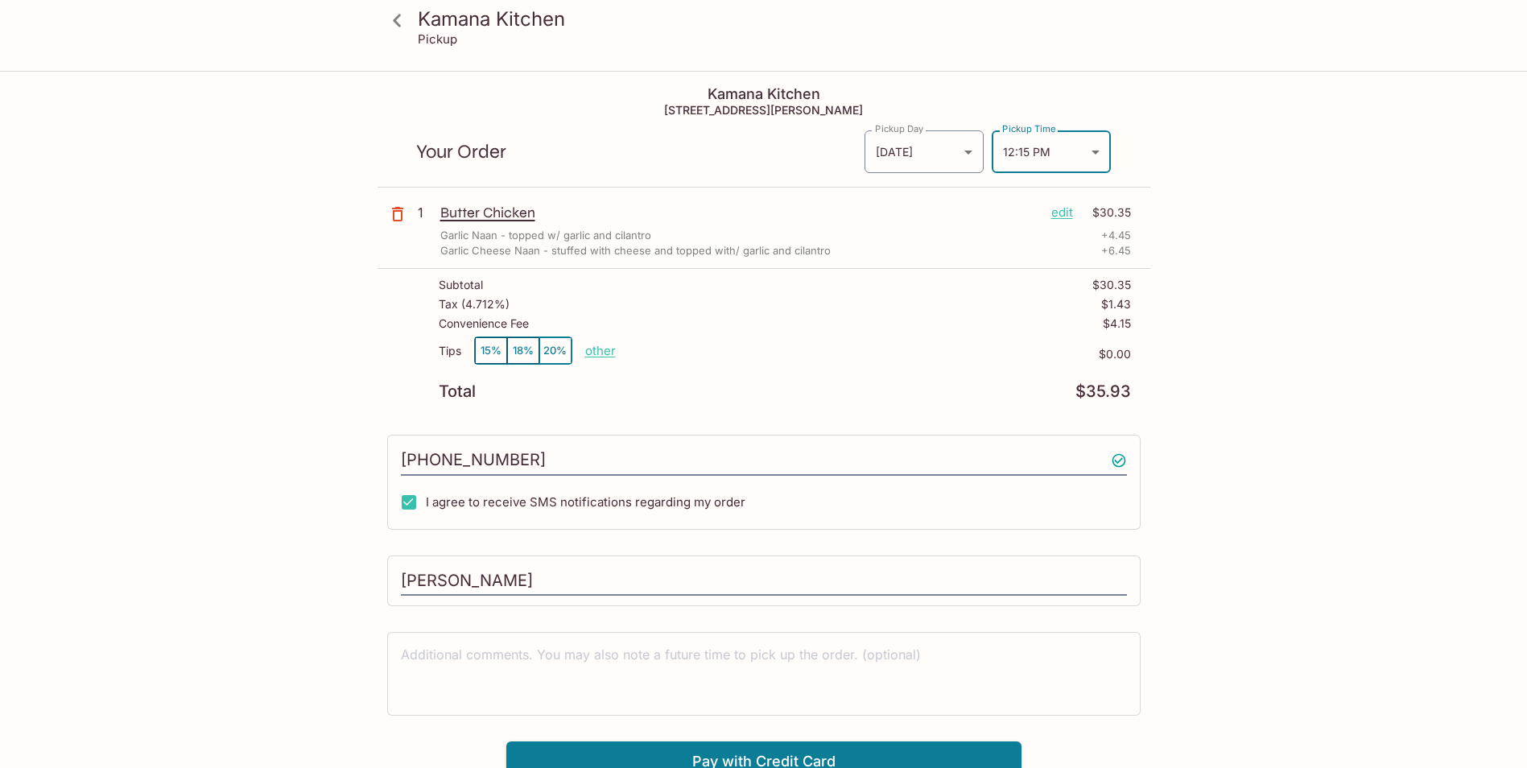
scroll to position [72, 0]
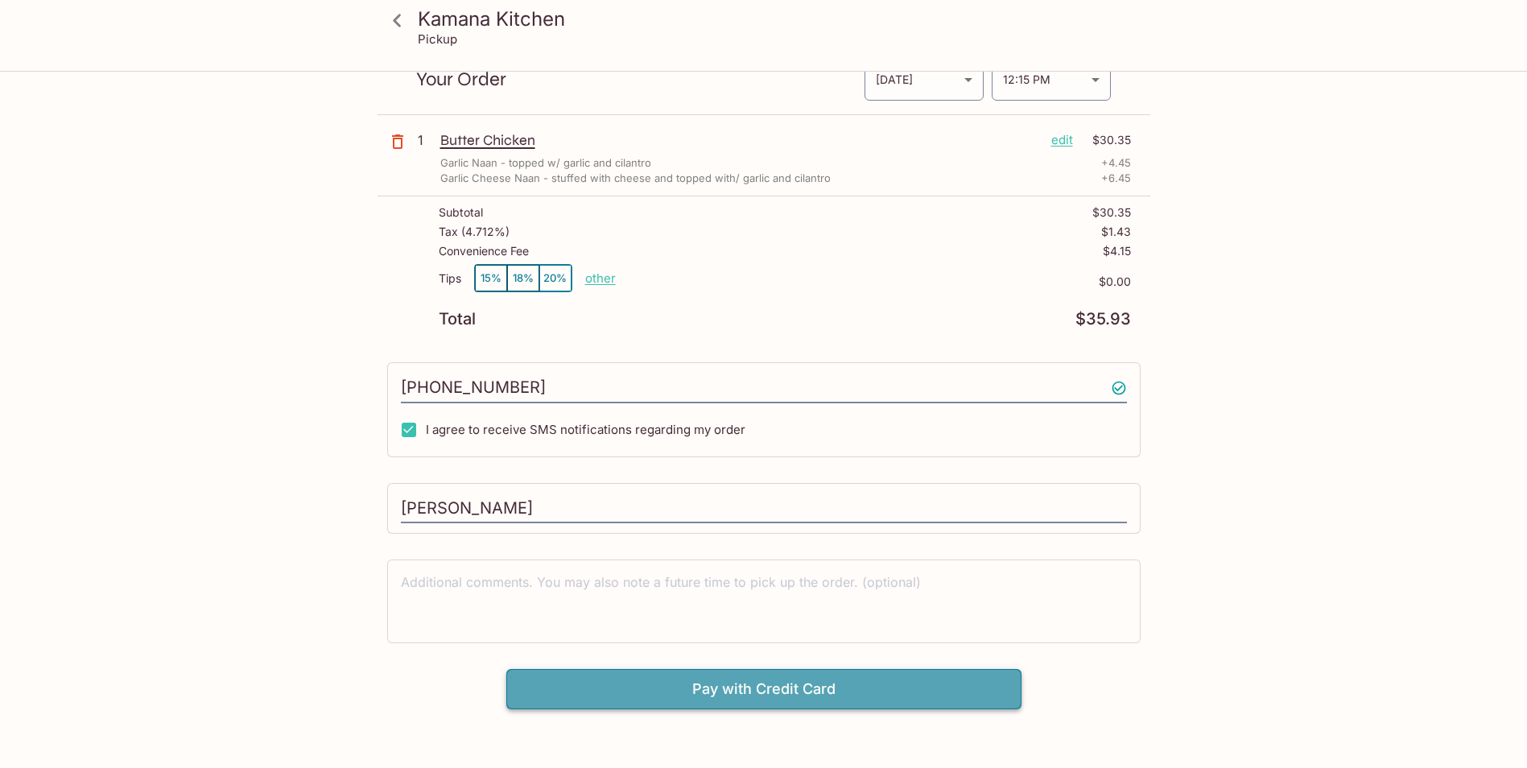
click at [820, 680] on button "Pay with Credit Card" at bounding box center [763, 689] width 515 height 40
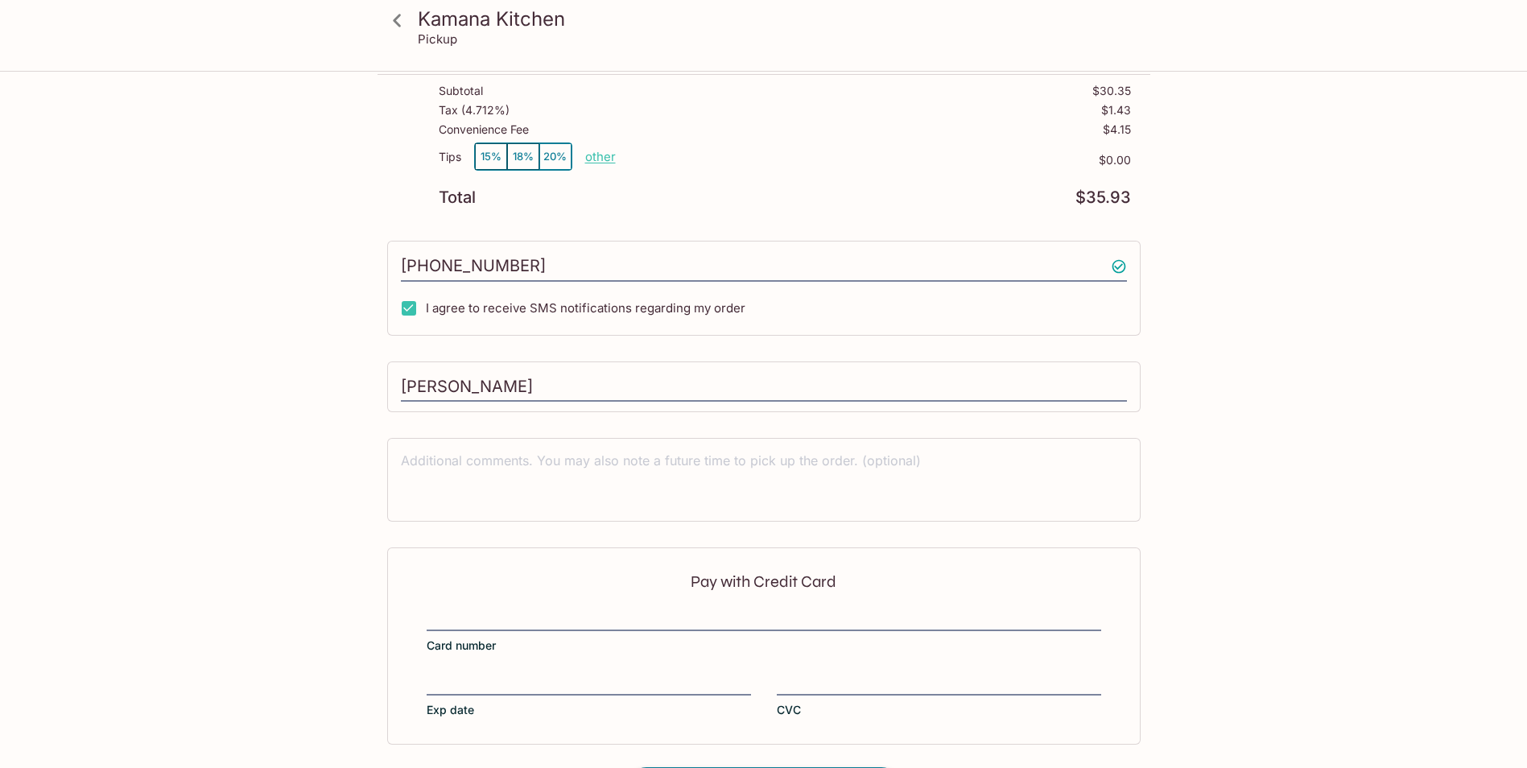
scroll to position [255, 0]
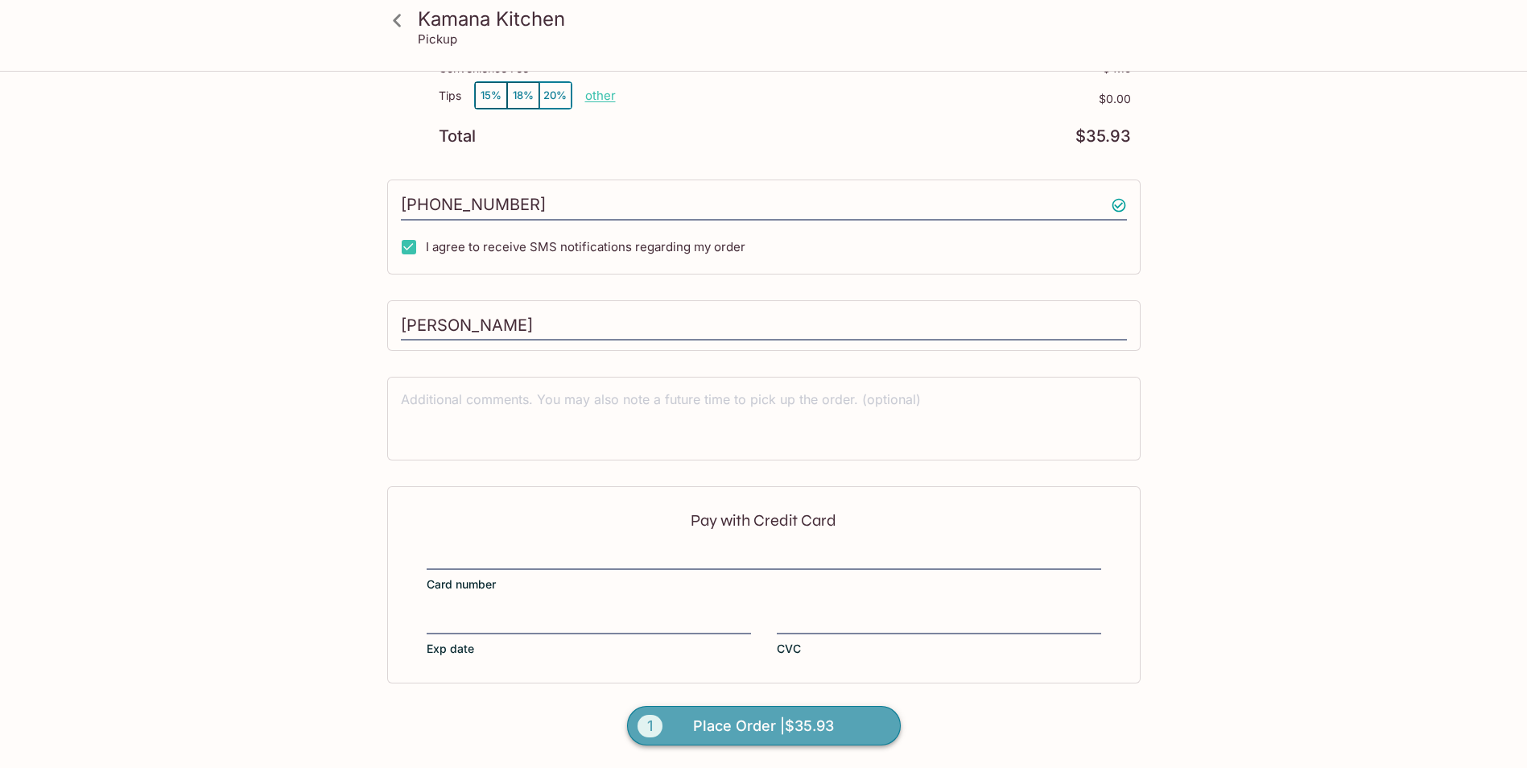
click at [744, 725] on span "Place Order | $35.93" at bounding box center [763, 726] width 141 height 26
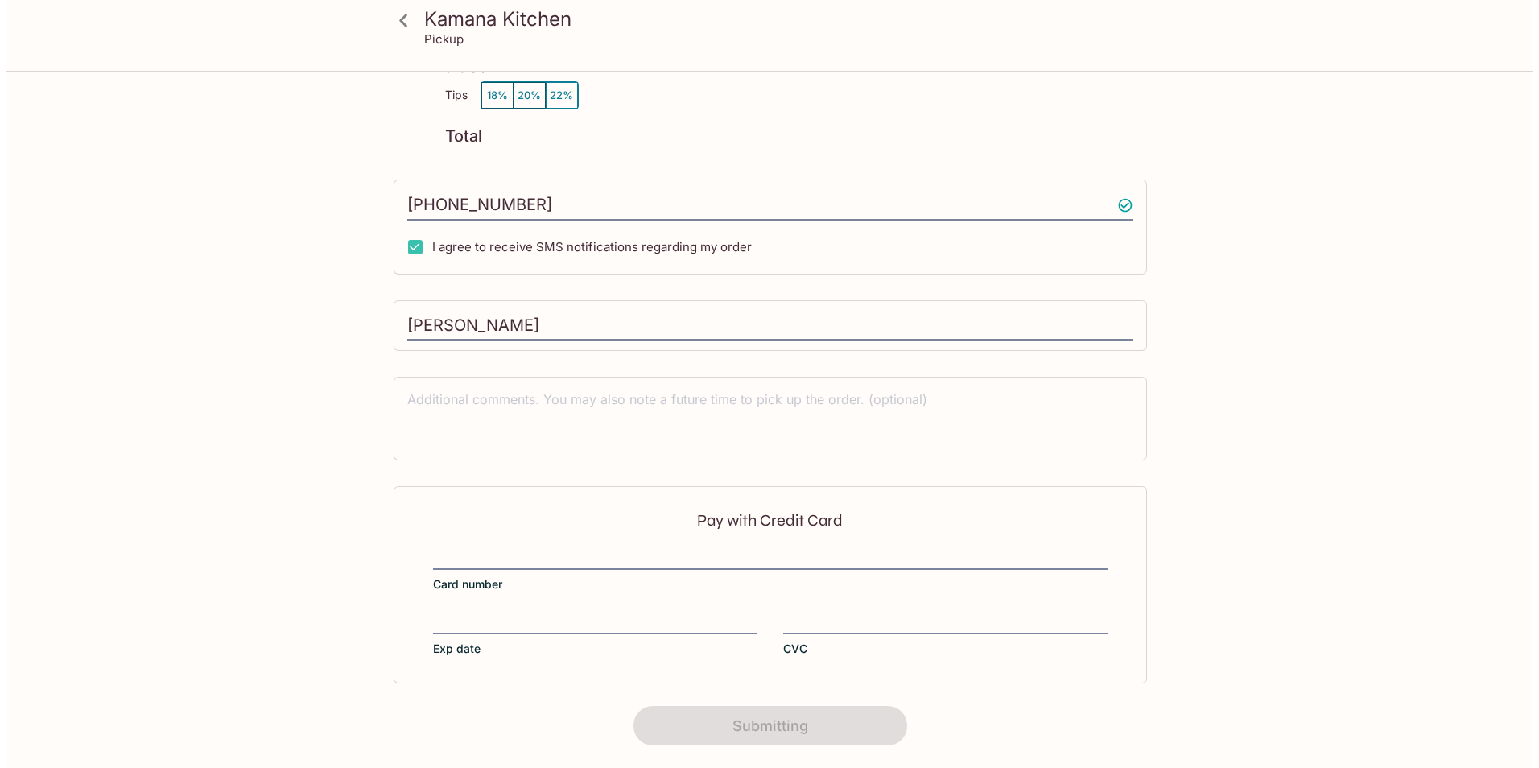
scroll to position [196, 0]
